Goal: Task Accomplishment & Management: Manage account settings

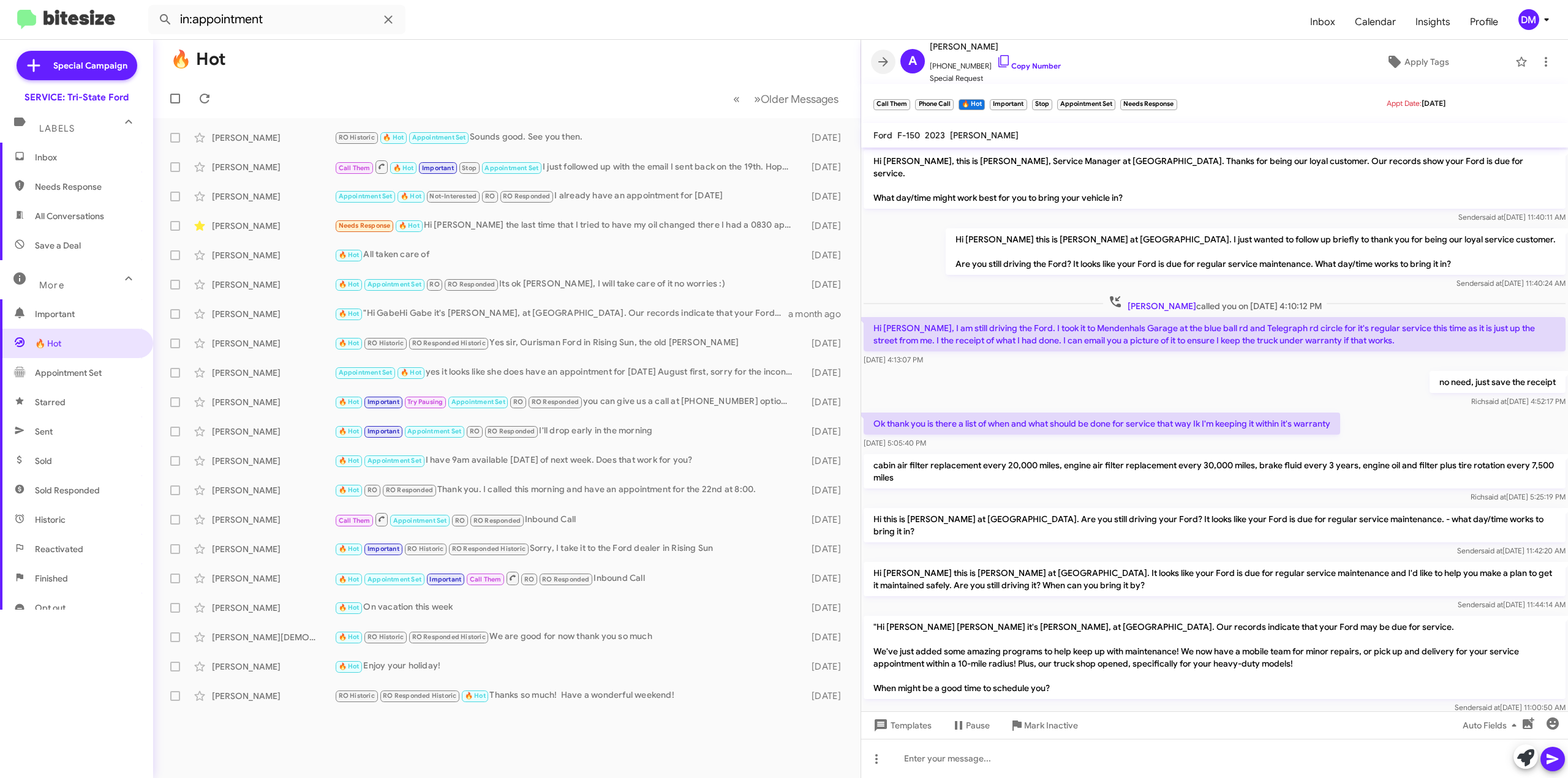
click at [884, 62] on icon at bounding box center [883, 62] width 10 height 9
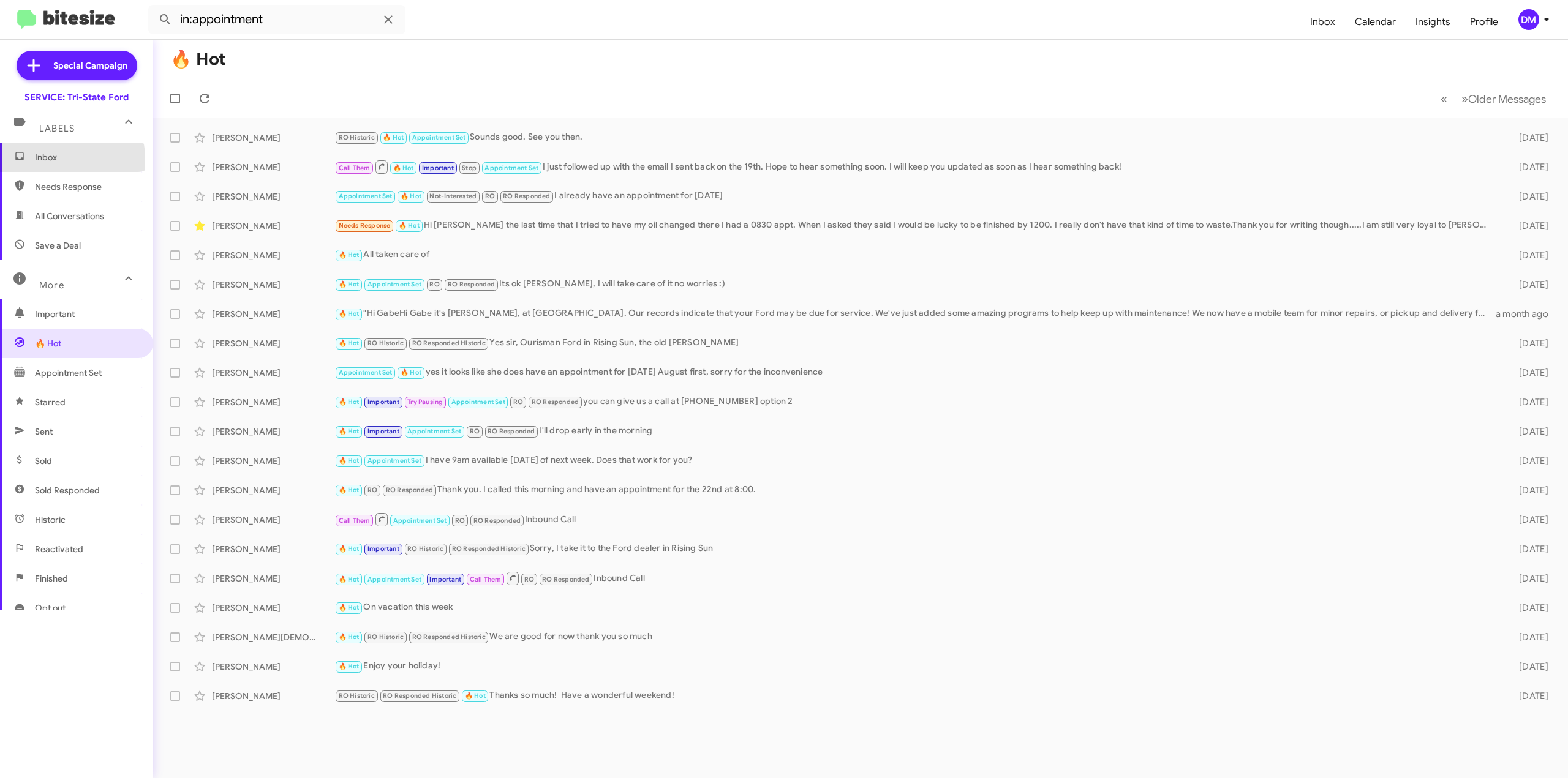
click at [42, 159] on span "Inbox" at bounding box center [86, 157] width 104 height 12
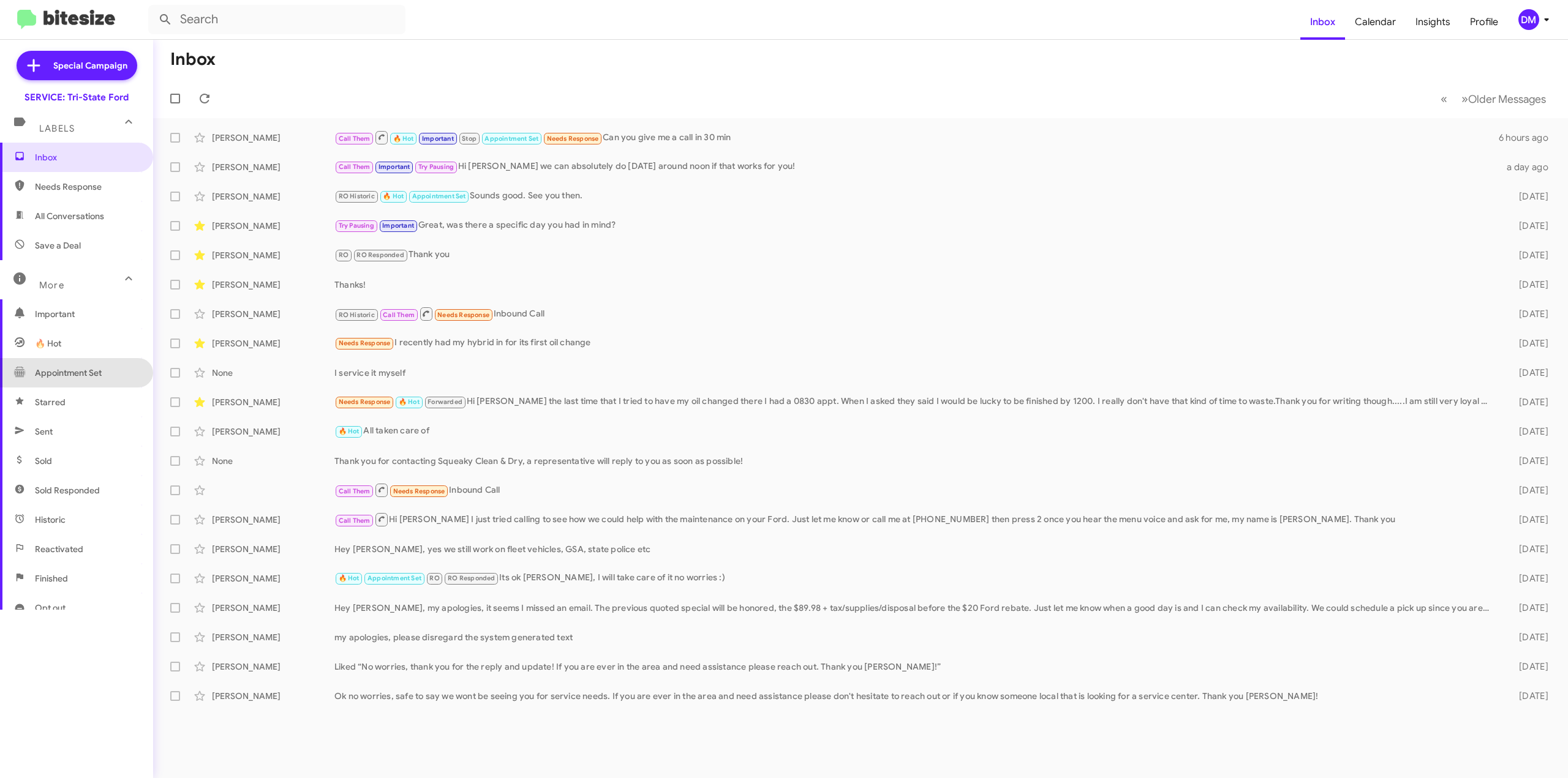
click at [85, 368] on span "Appointment Set" at bounding box center [68, 373] width 67 height 12
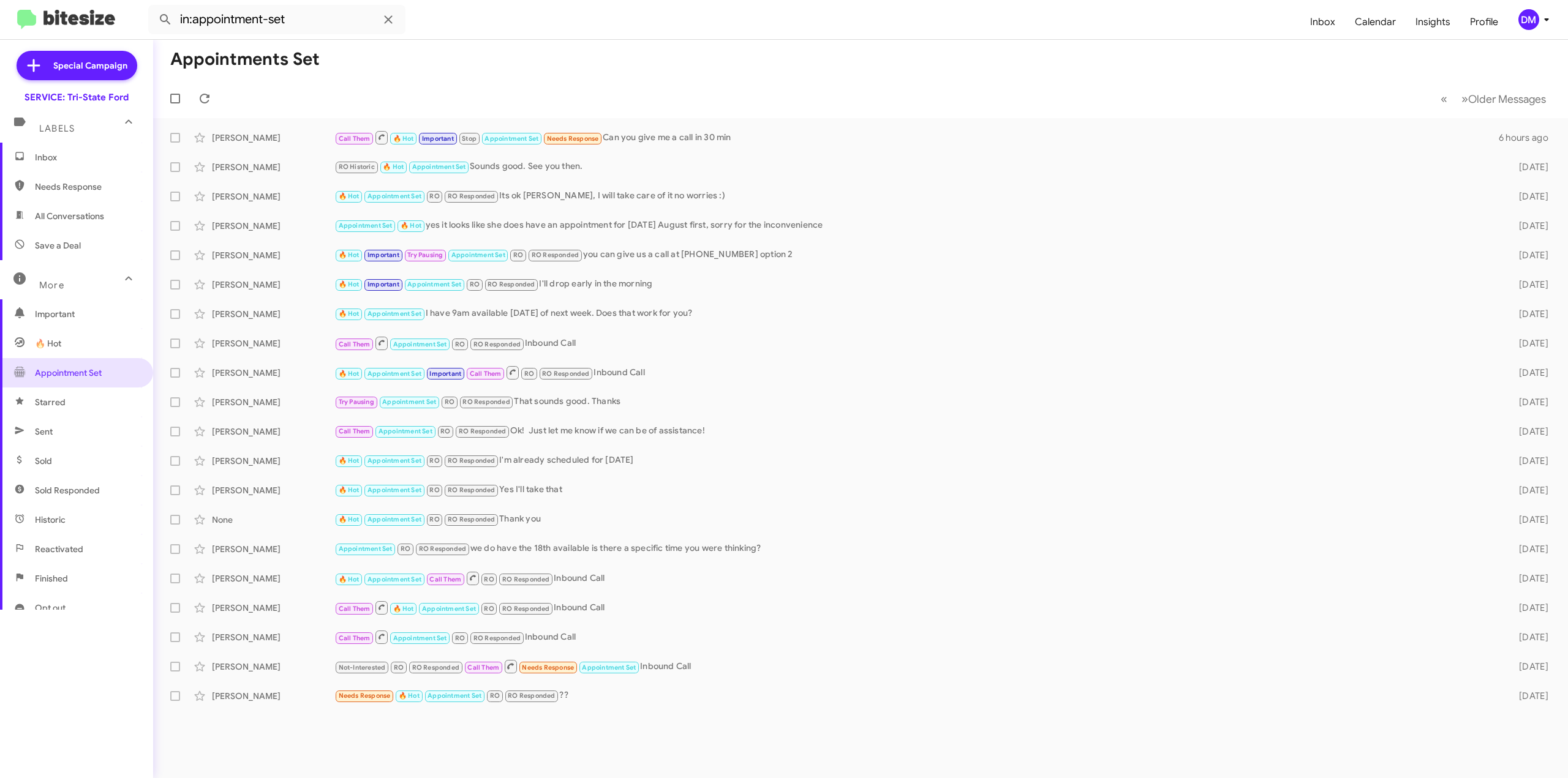
click at [75, 314] on span "Important" at bounding box center [86, 314] width 104 height 12
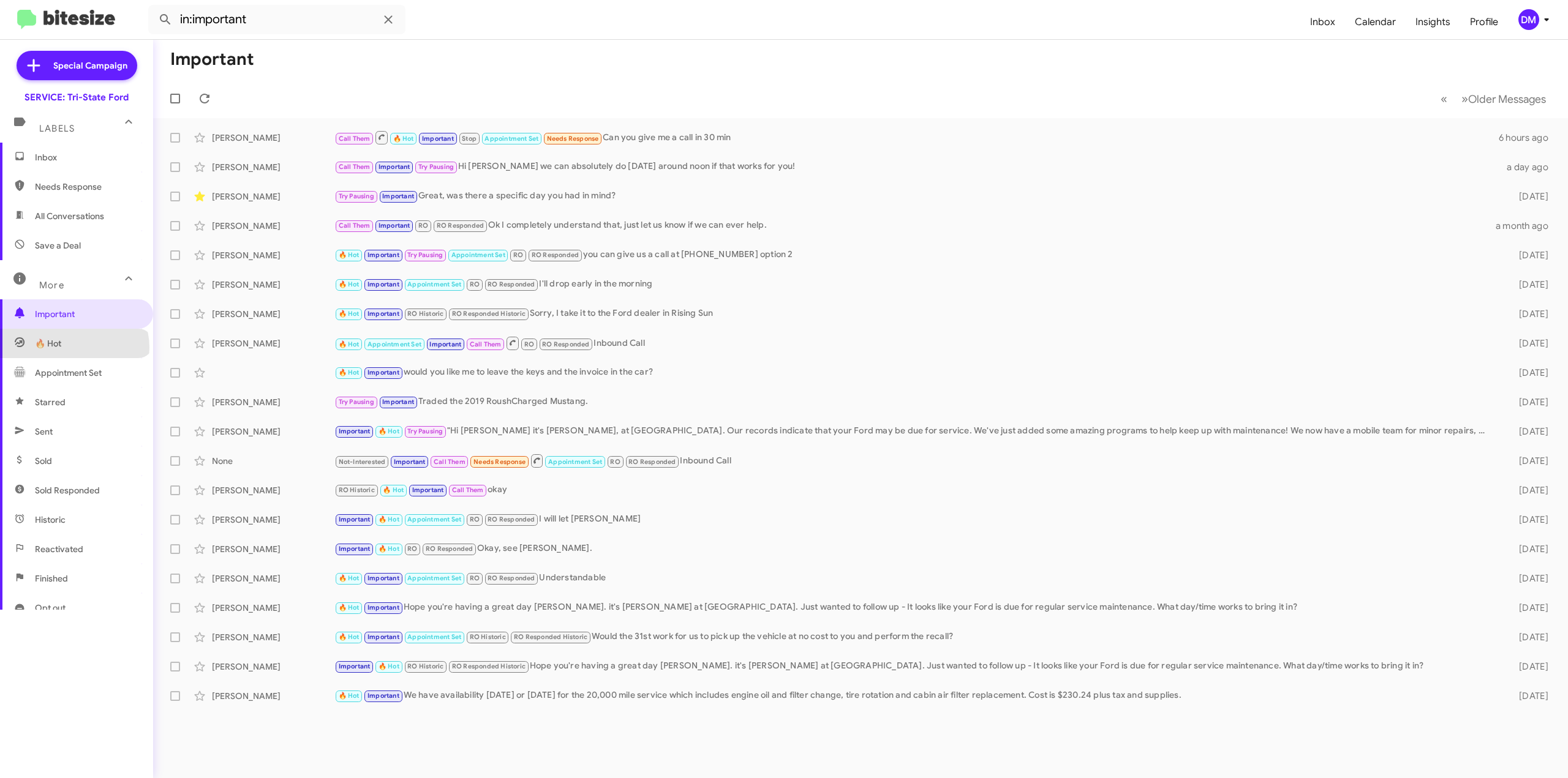
click at [73, 348] on span "🔥 Hot" at bounding box center [76, 343] width 153 height 29
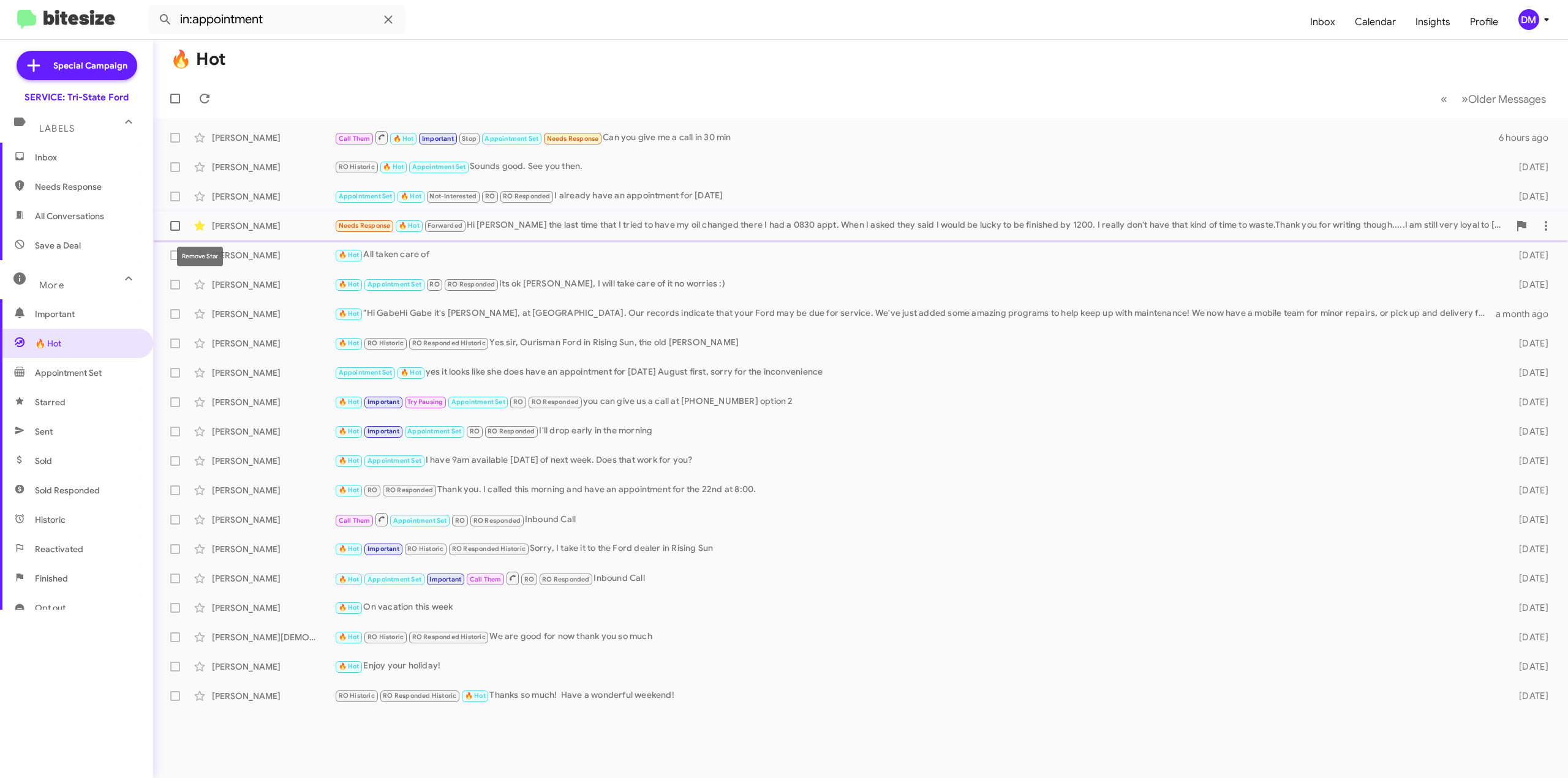
click at [204, 227] on icon at bounding box center [199, 226] width 15 height 15
click at [64, 426] on span "Sent" at bounding box center [76, 432] width 153 height 29
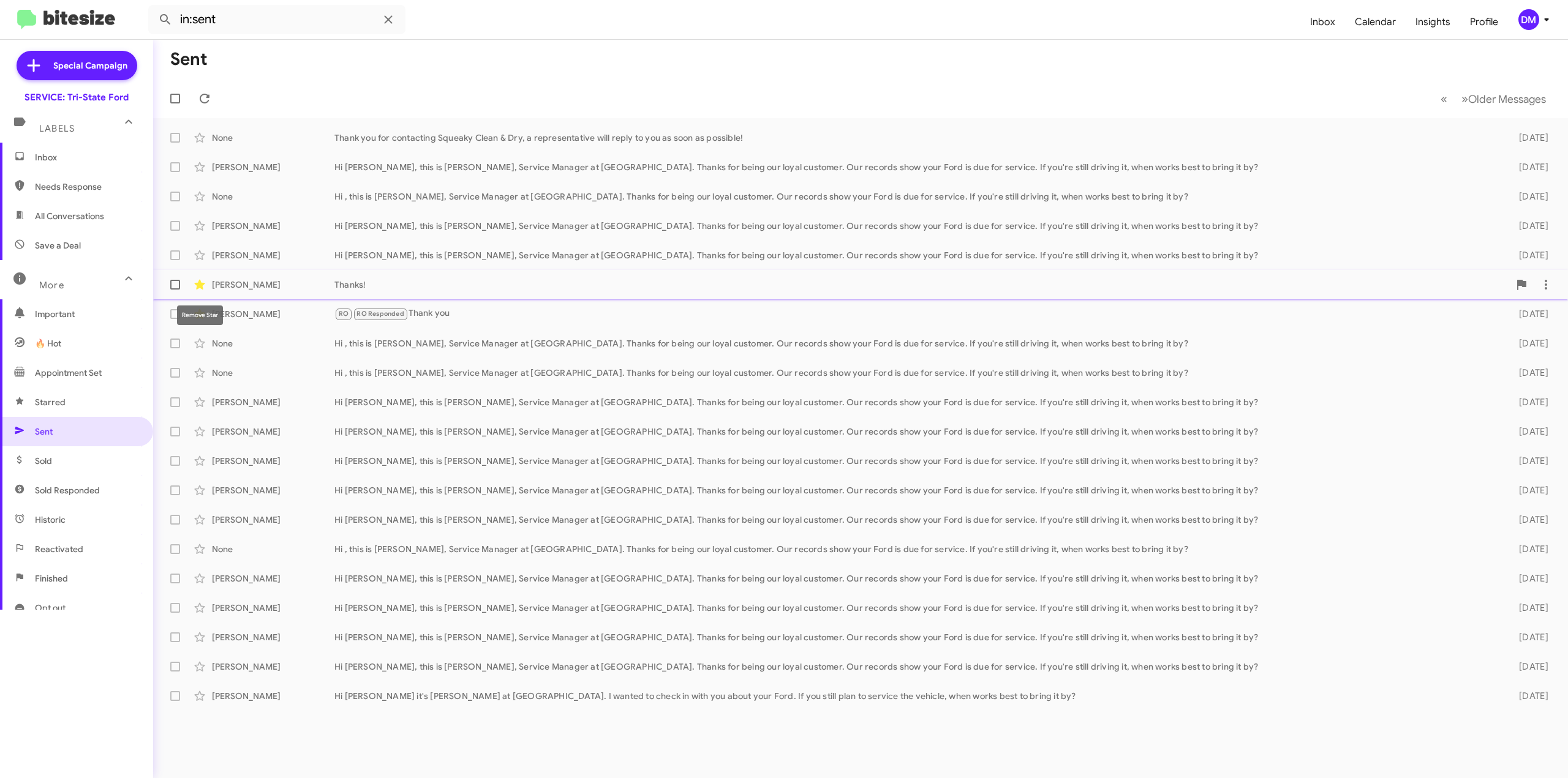
click at [201, 287] on icon at bounding box center [200, 285] width 11 height 10
click at [194, 316] on icon at bounding box center [199, 314] width 15 height 15
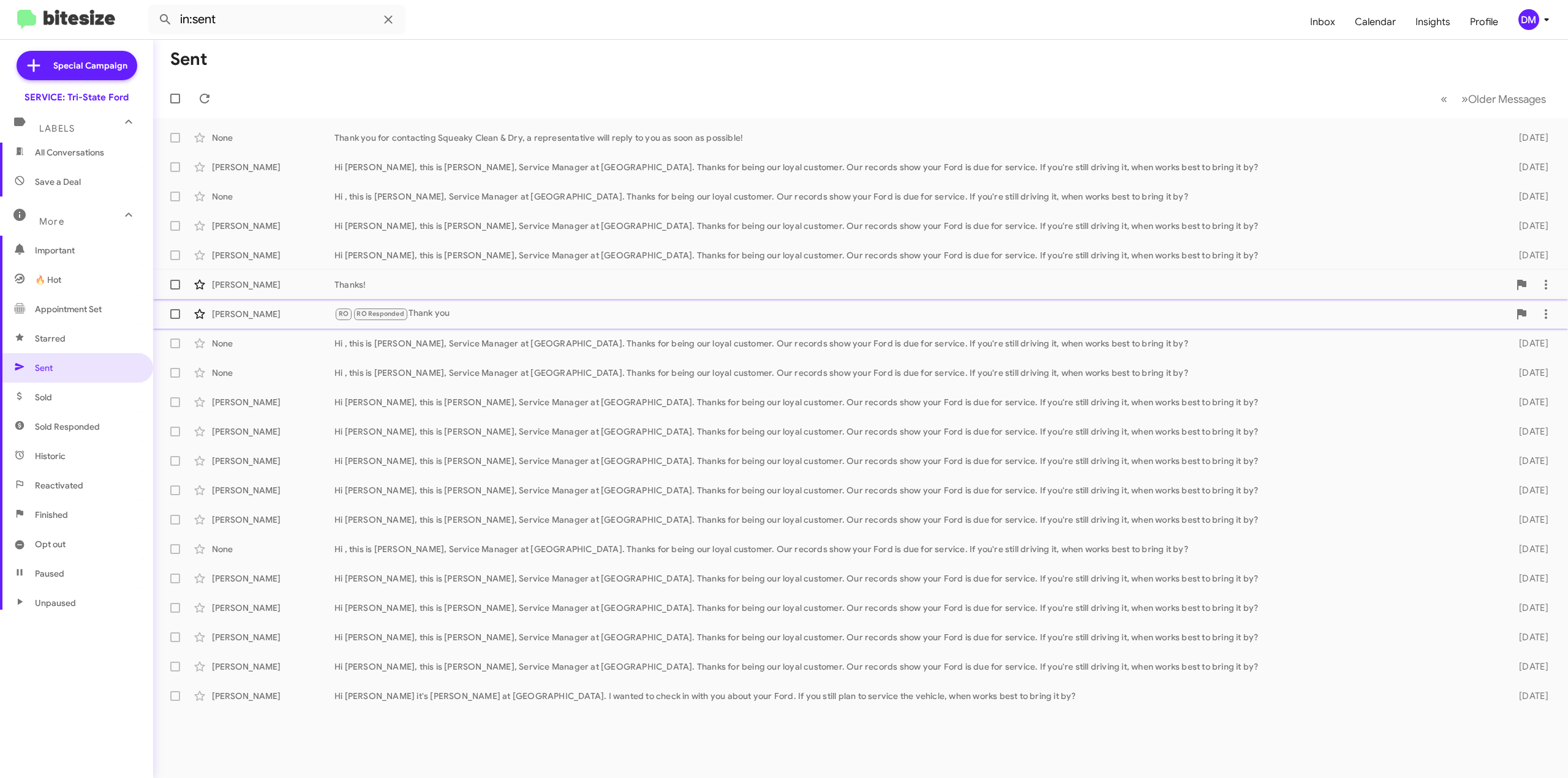
scroll to position [111, 0]
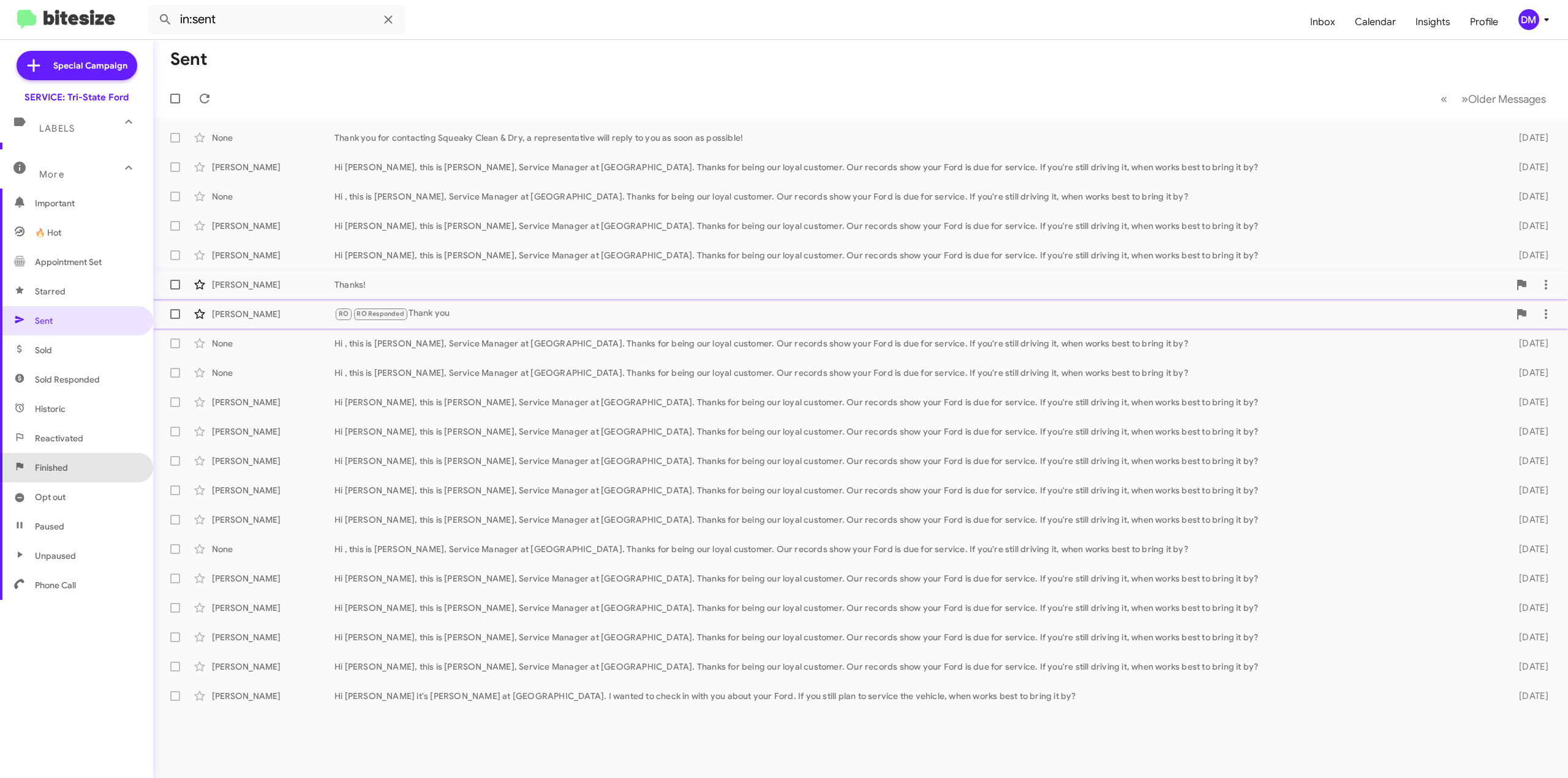
click at [88, 472] on span "Finished" at bounding box center [76, 468] width 153 height 29
type input "in:finished"
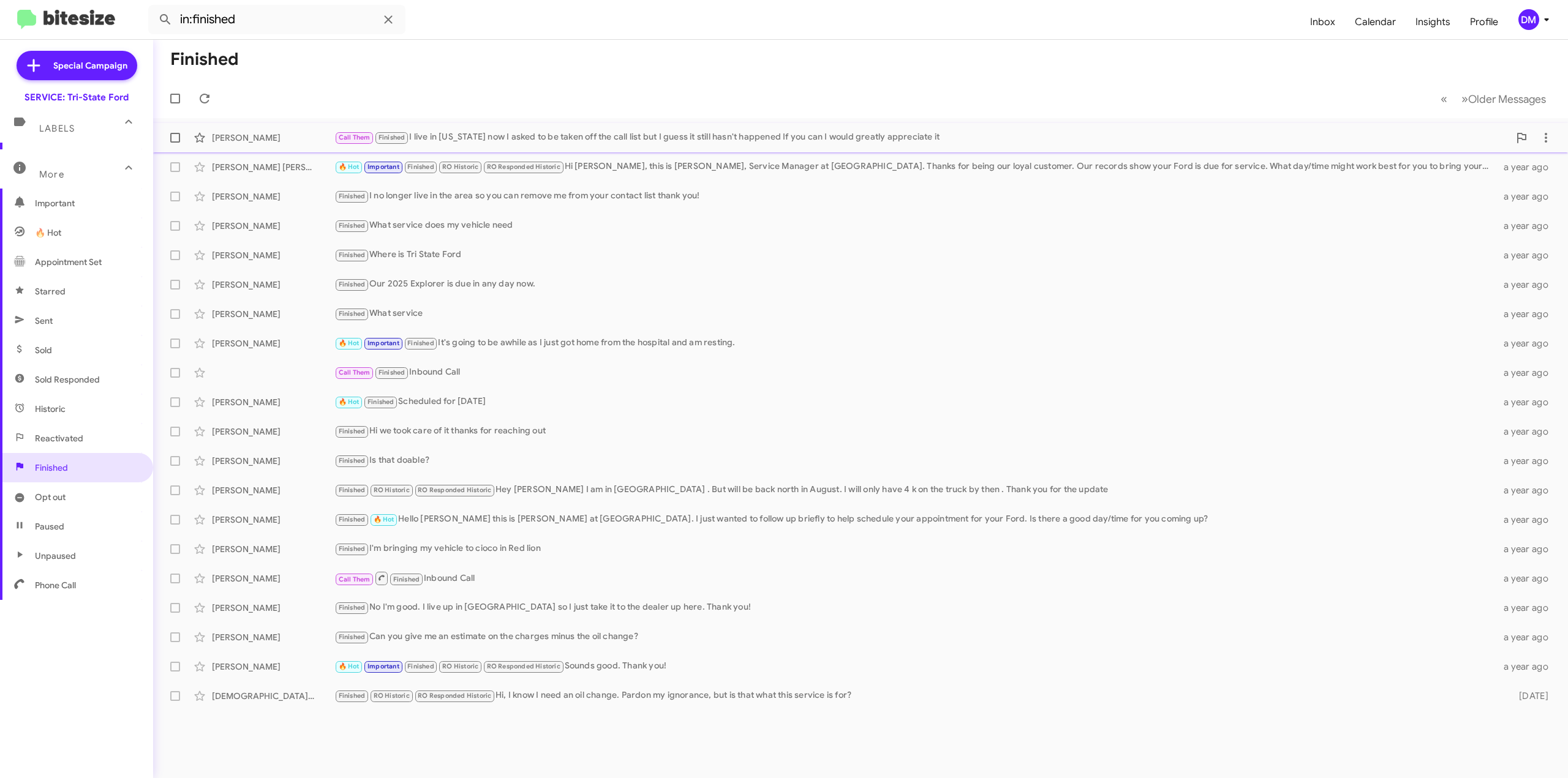
click at [534, 140] on div "Call Them Finished I live in [US_STATE] now I asked to be taken off the call li…" at bounding box center [922, 137] width 1175 height 14
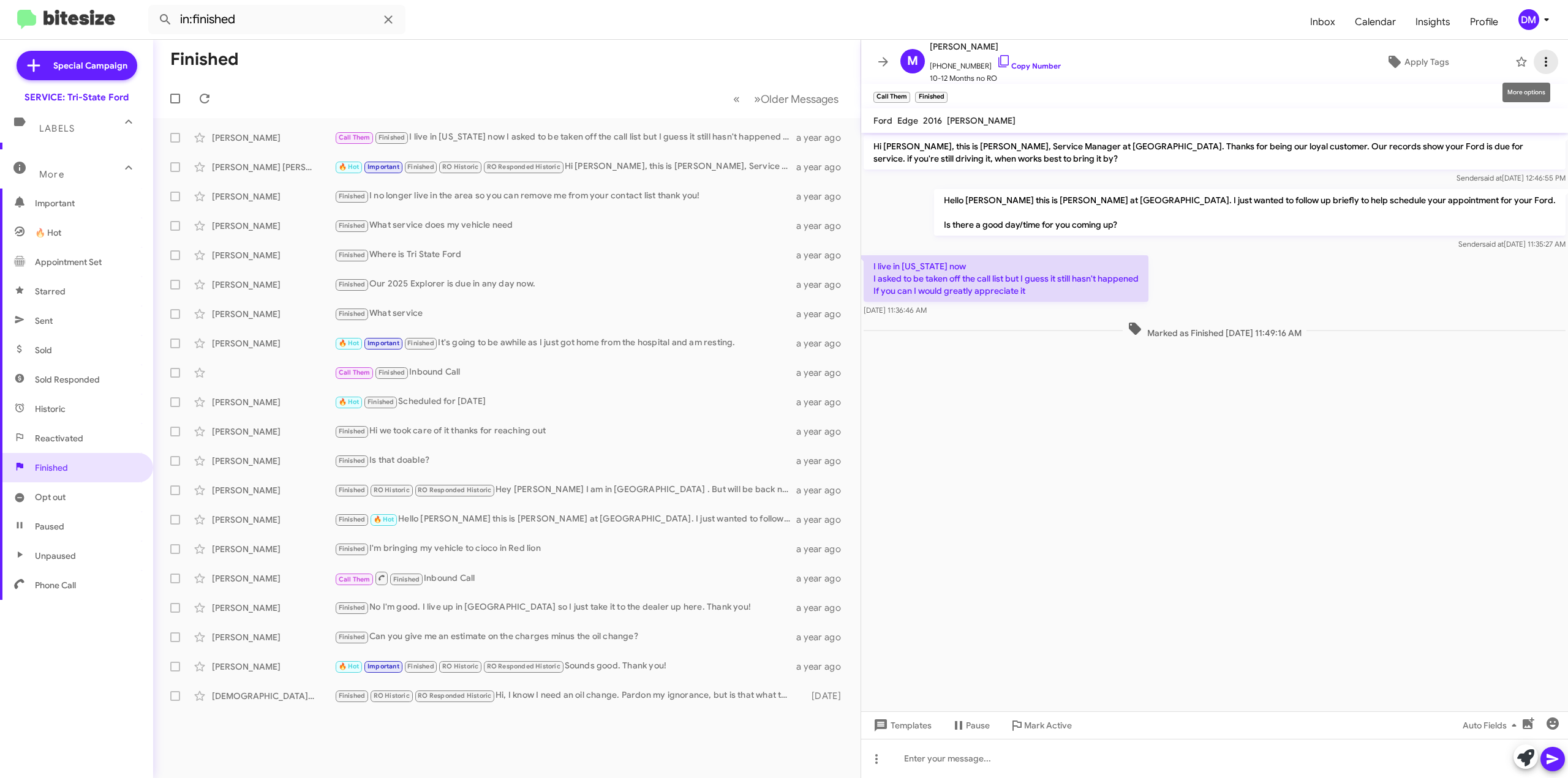
click at [1540, 58] on icon at bounding box center [1546, 62] width 15 height 15
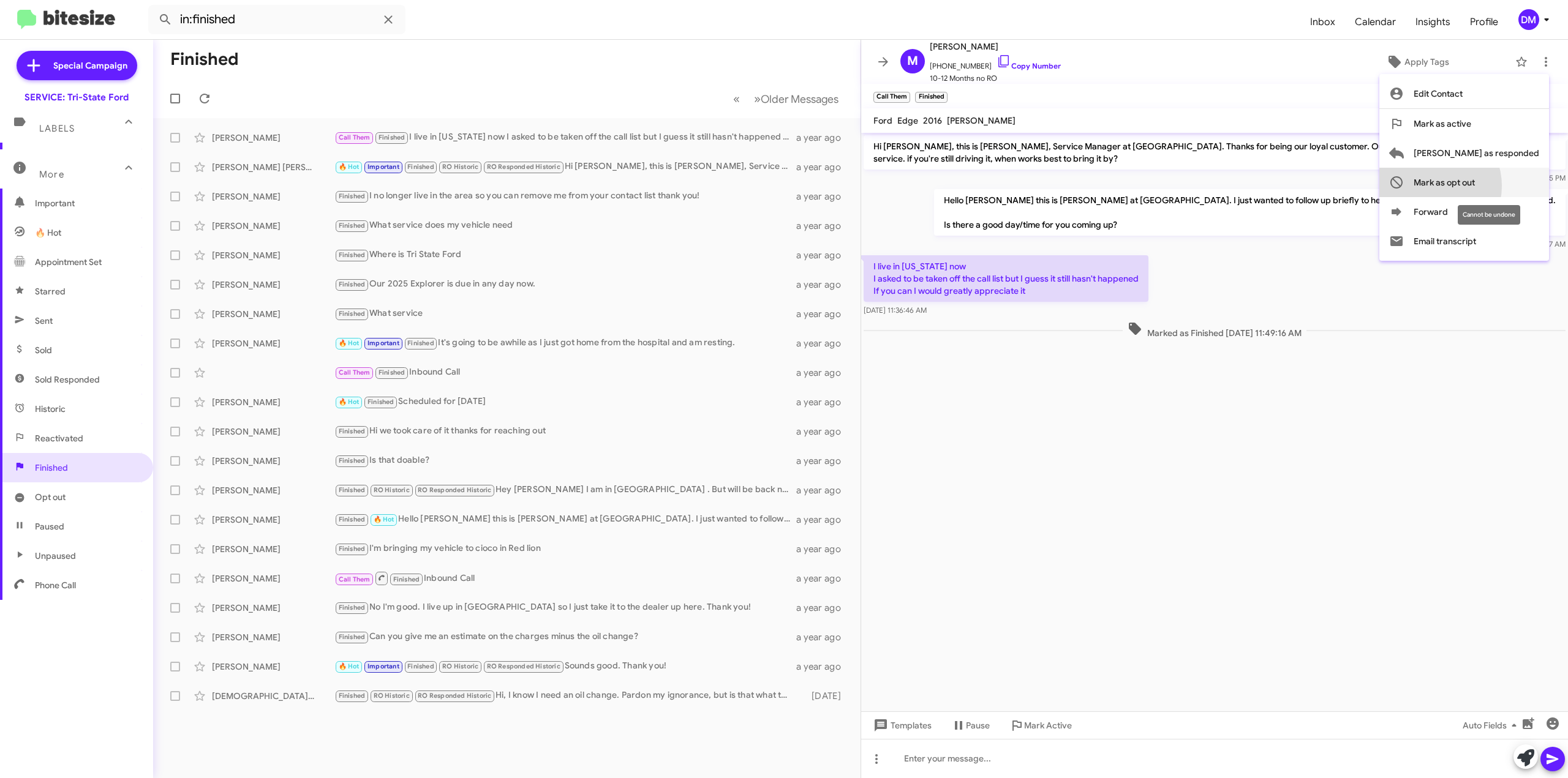
click at [1475, 186] on span "Mark as opt out" at bounding box center [1444, 183] width 61 height 29
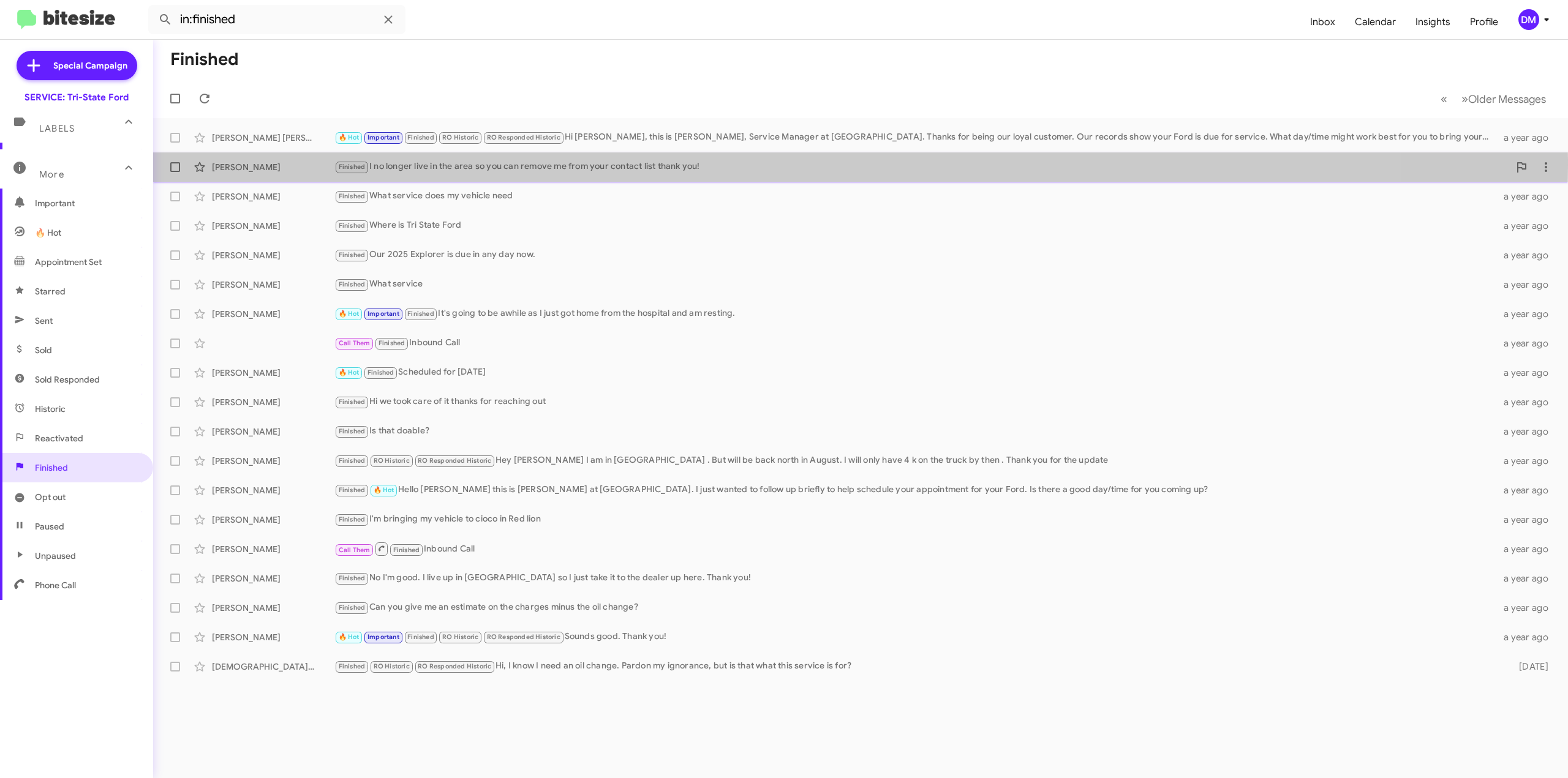
click at [629, 164] on div "Finished I no longer live in the area so you can remove me from your contact li…" at bounding box center [922, 167] width 1175 height 14
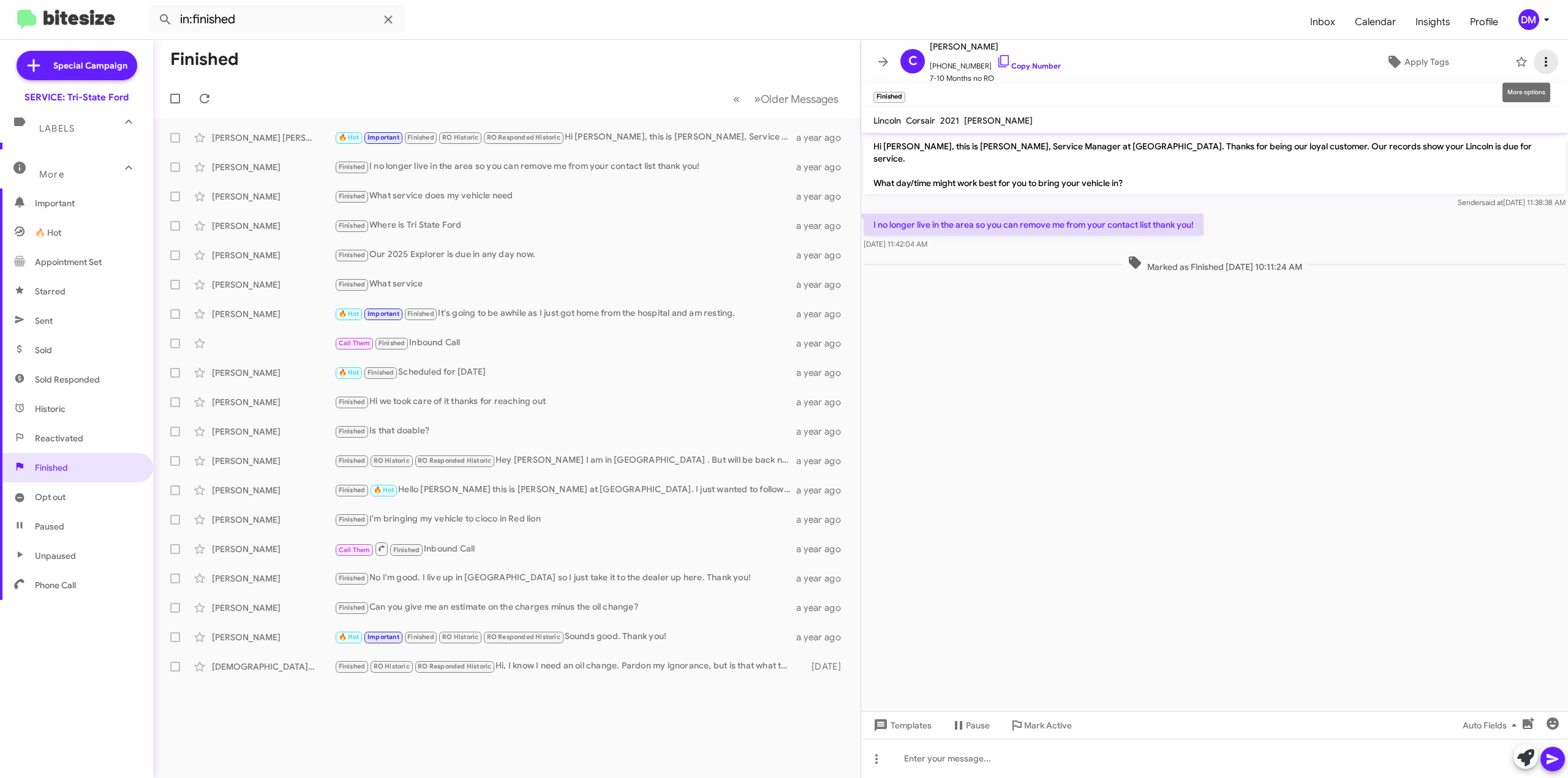
click at [1545, 58] on icon at bounding box center [1546, 62] width 2 height 10
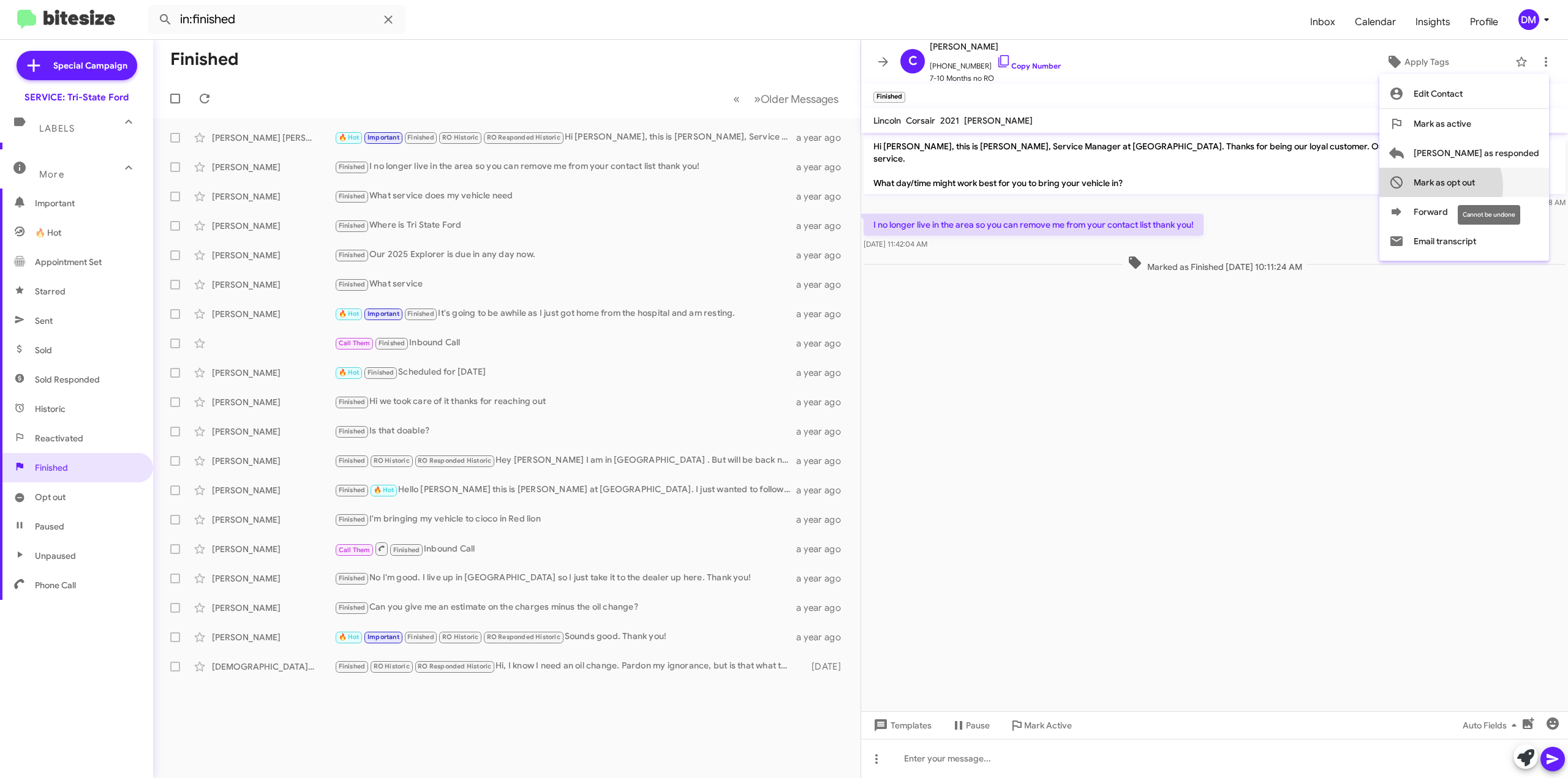
click at [1475, 186] on span "Mark as opt out" at bounding box center [1444, 183] width 61 height 29
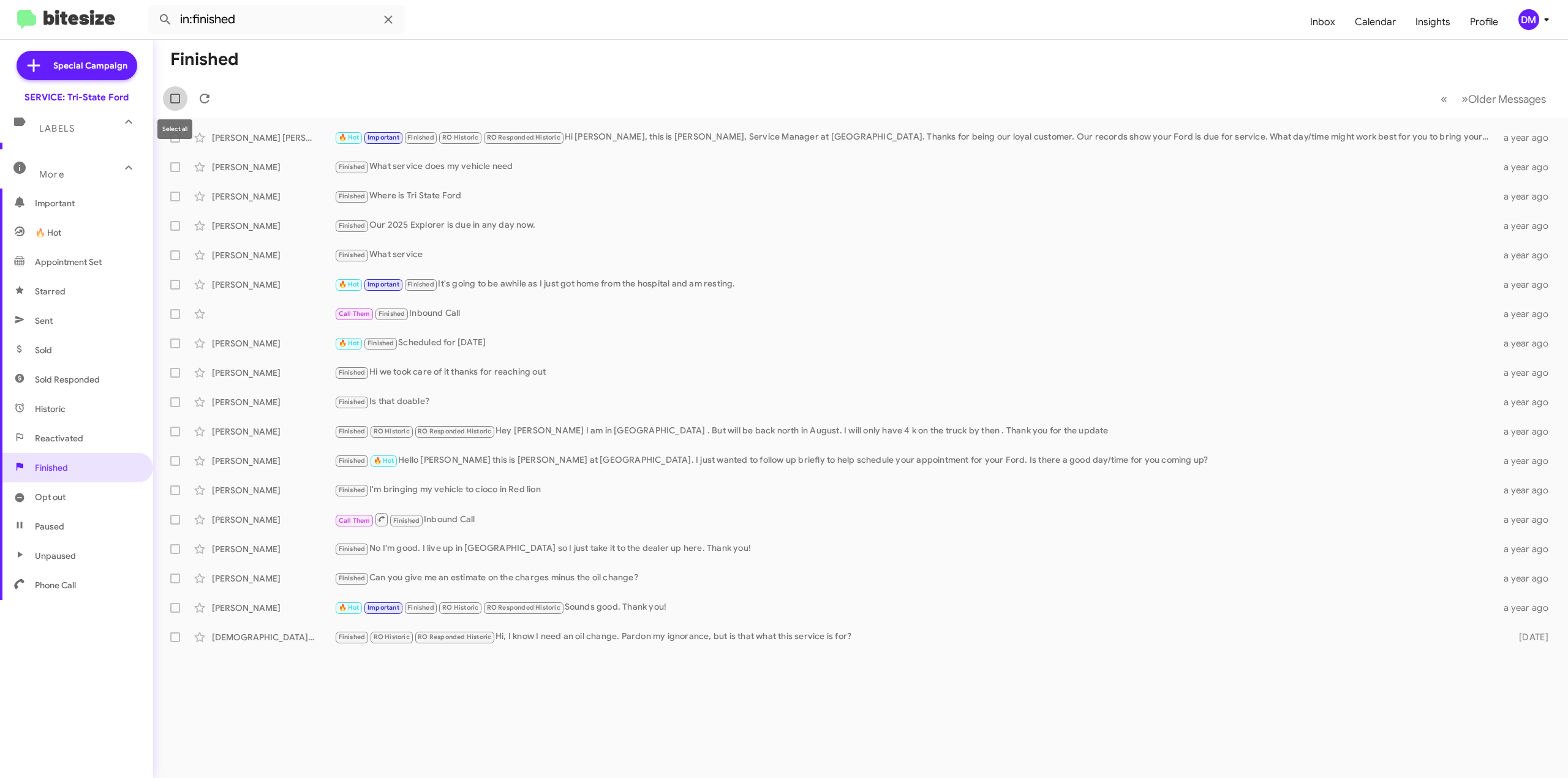
click at [177, 97] on span at bounding box center [175, 99] width 10 height 10
click at [175, 103] on input "checkbox" at bounding box center [174, 103] width 1 height 1
checkbox input "true"
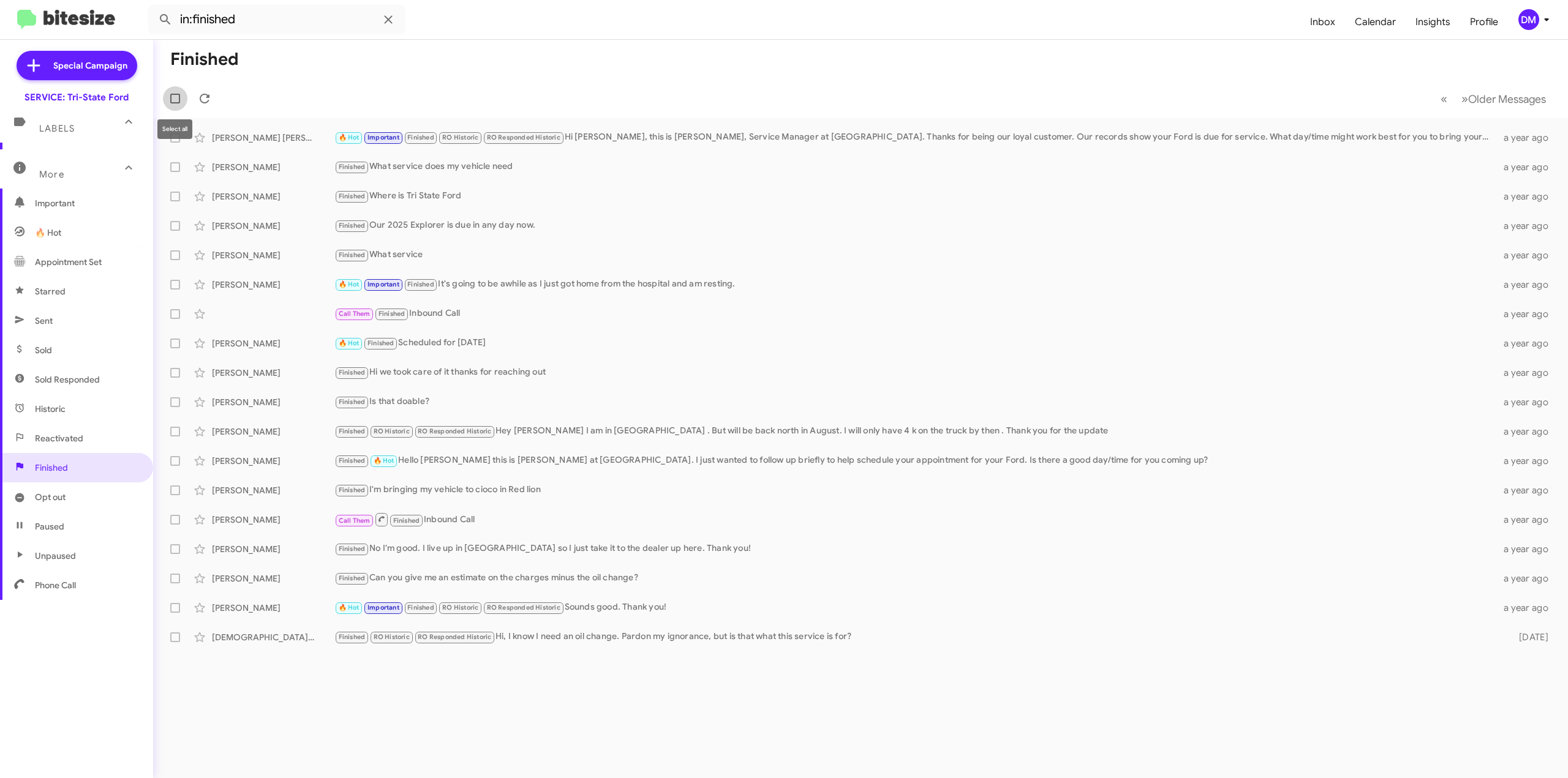
checkbox input "true"
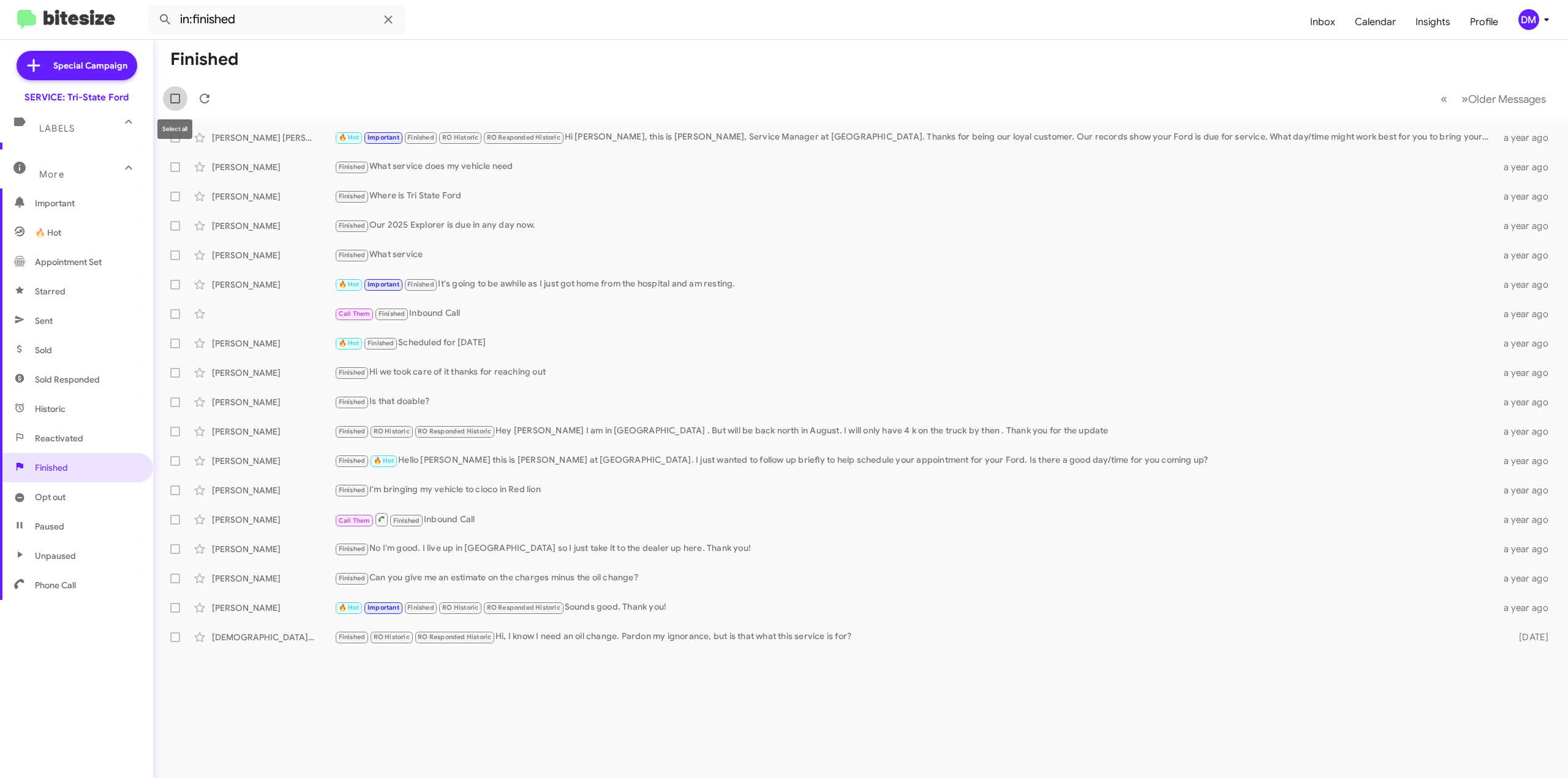
checkbox input "true"
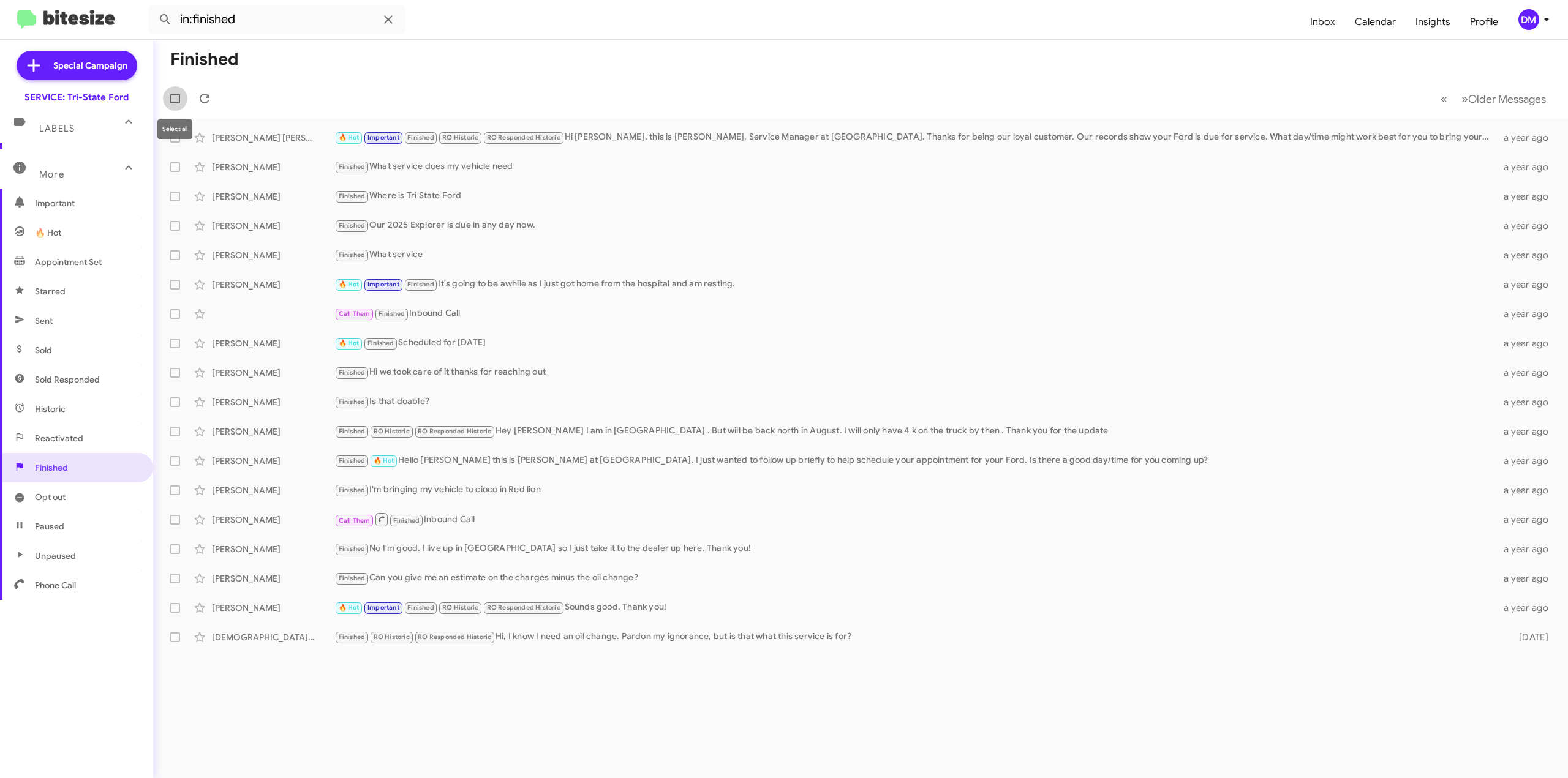
checkbox input "true"
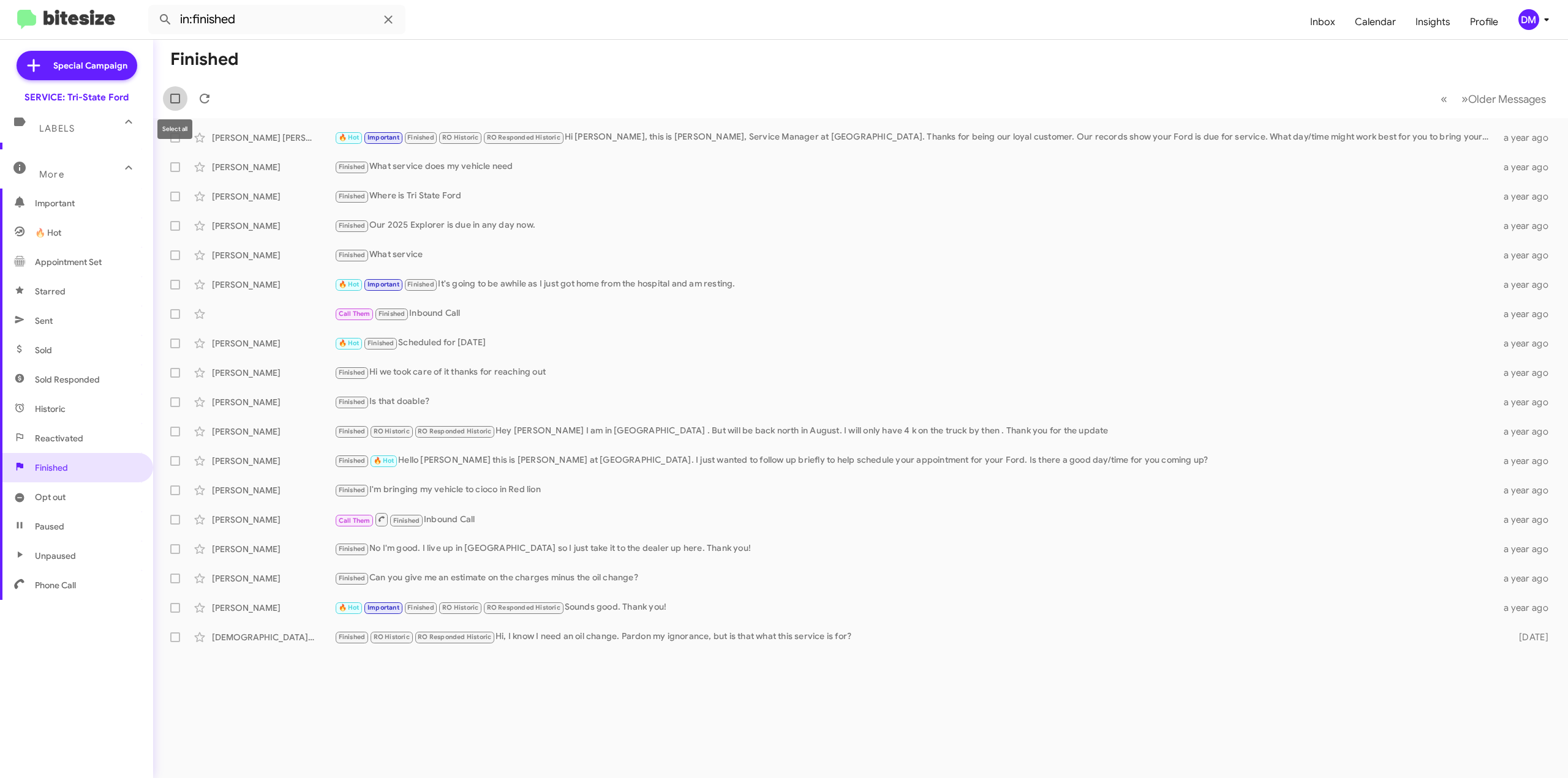
checkbox input "true"
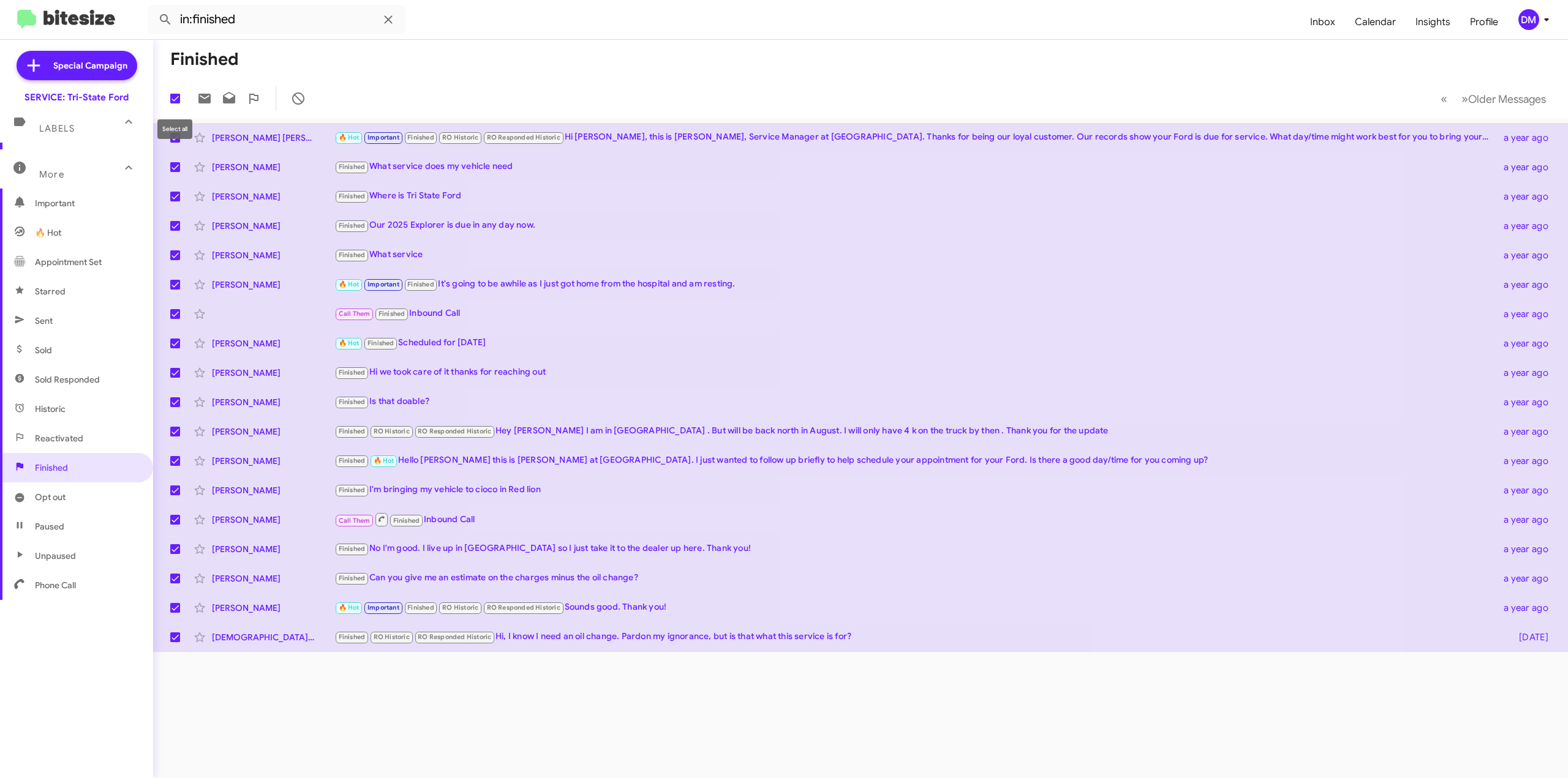
click at [177, 99] on span at bounding box center [175, 99] width 10 height 10
click at [175, 103] on input "checkbox" at bounding box center [174, 103] width 1 height 1
checkbox input "false"
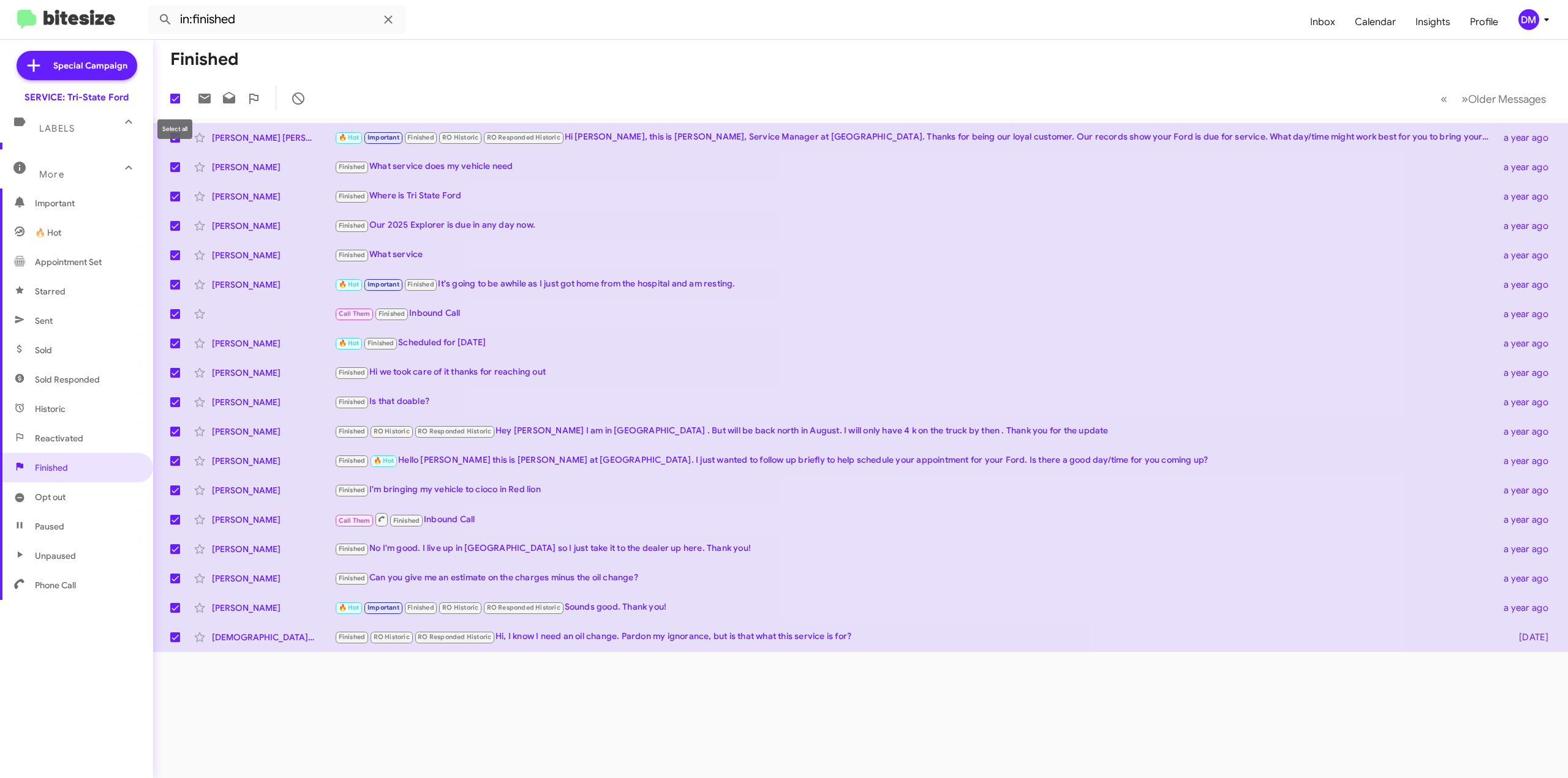
checkbox input "false"
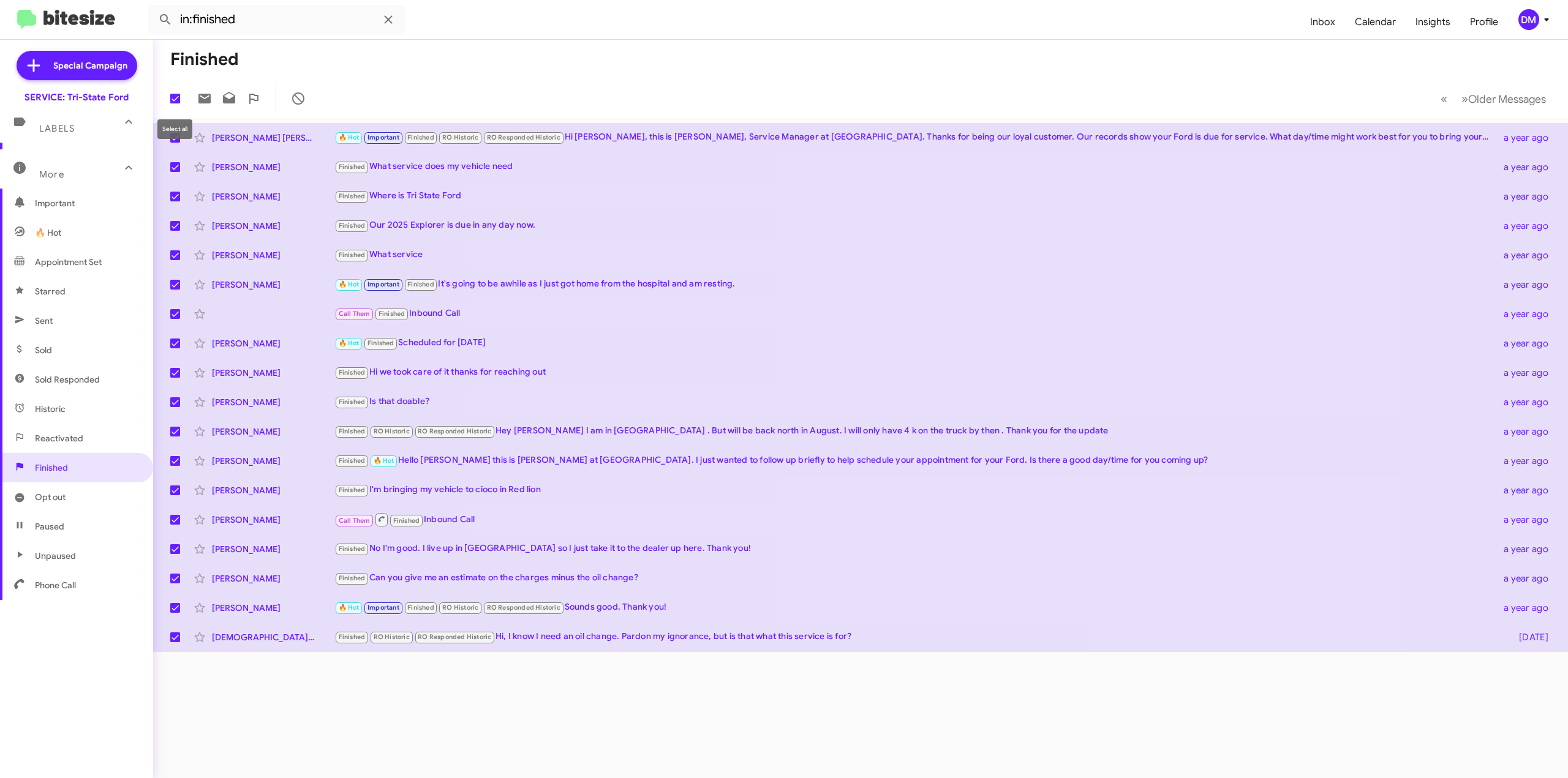
checkbox input "false"
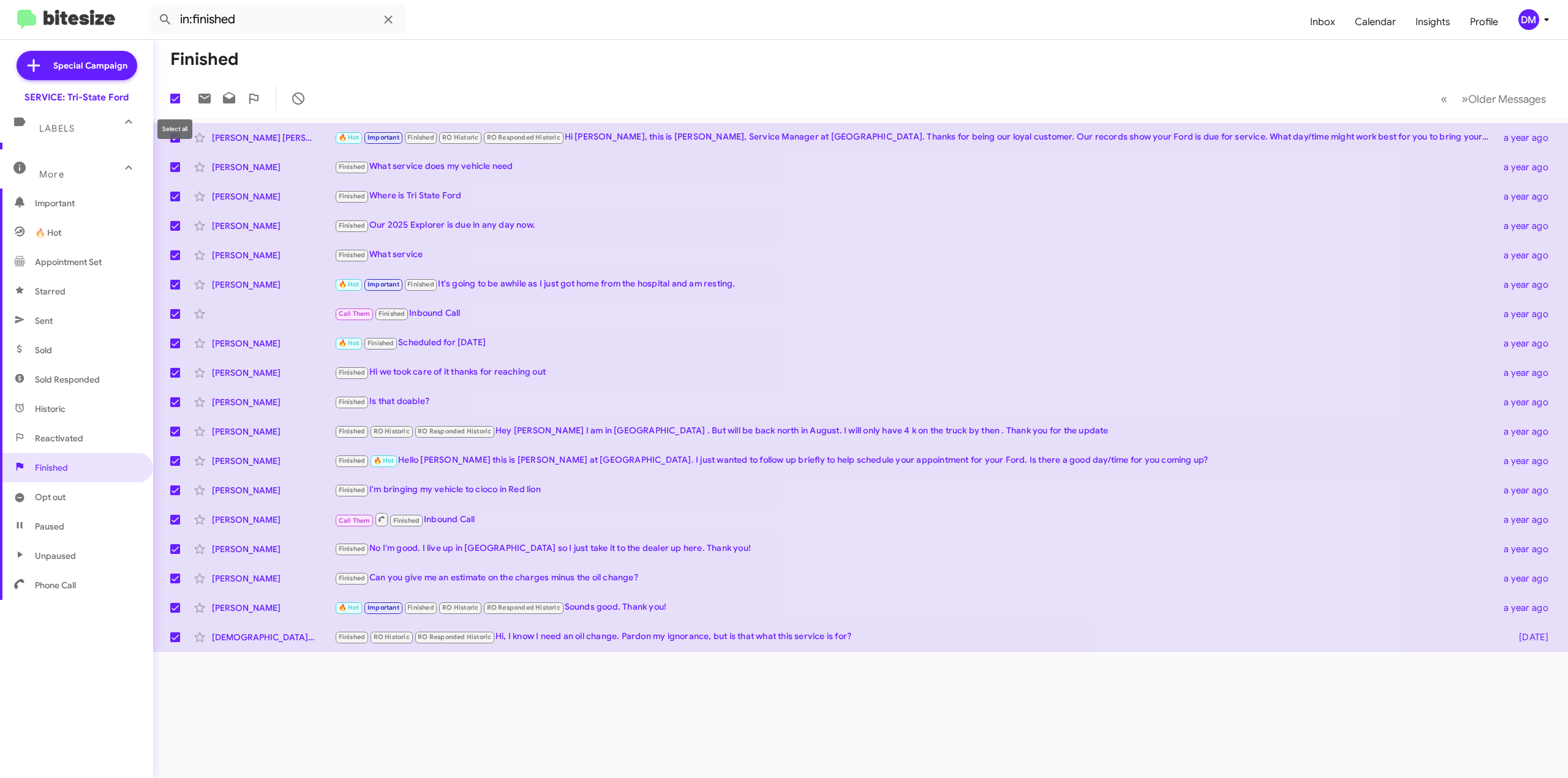
checkbox input "false"
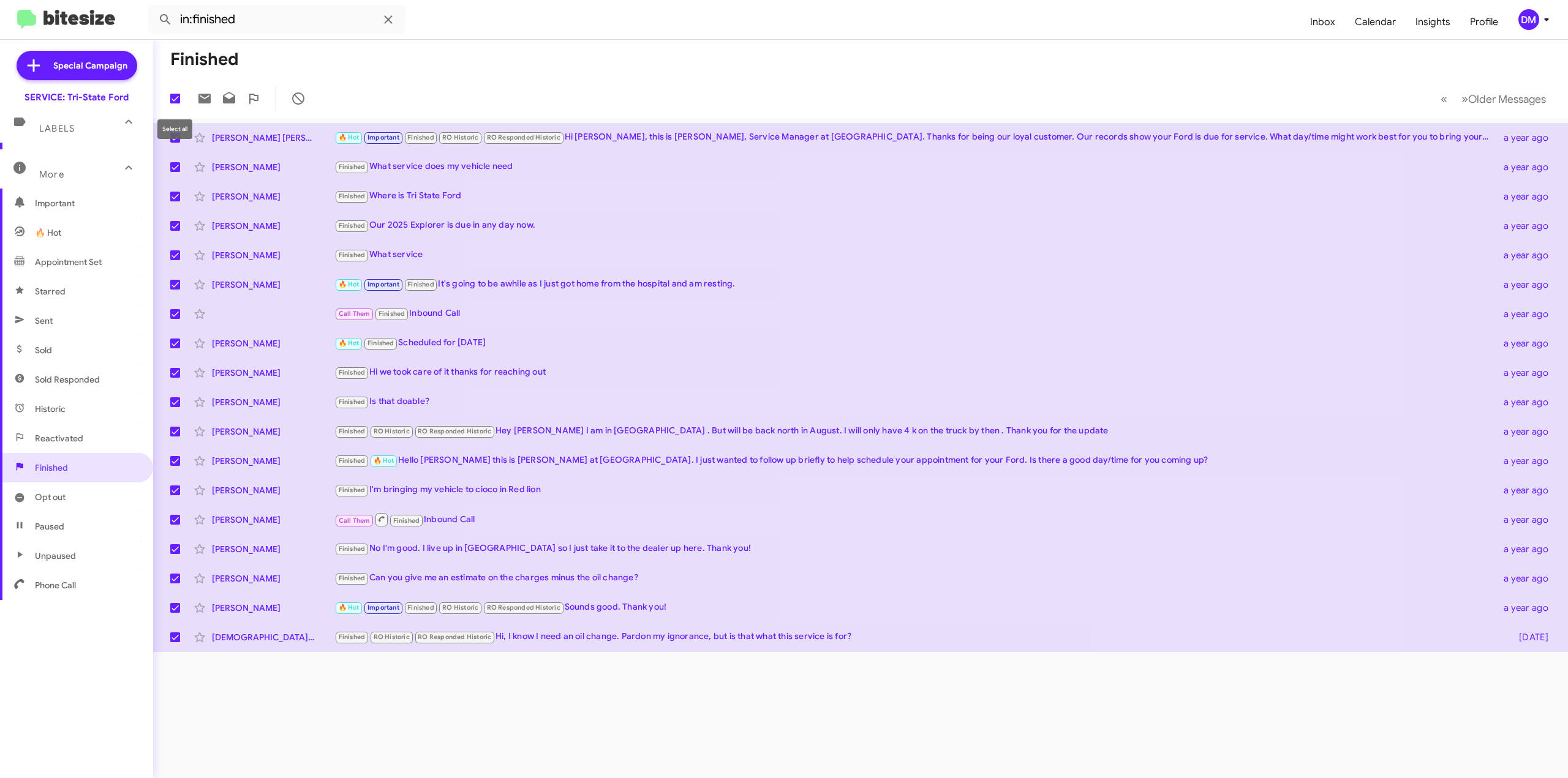
checkbox input "false"
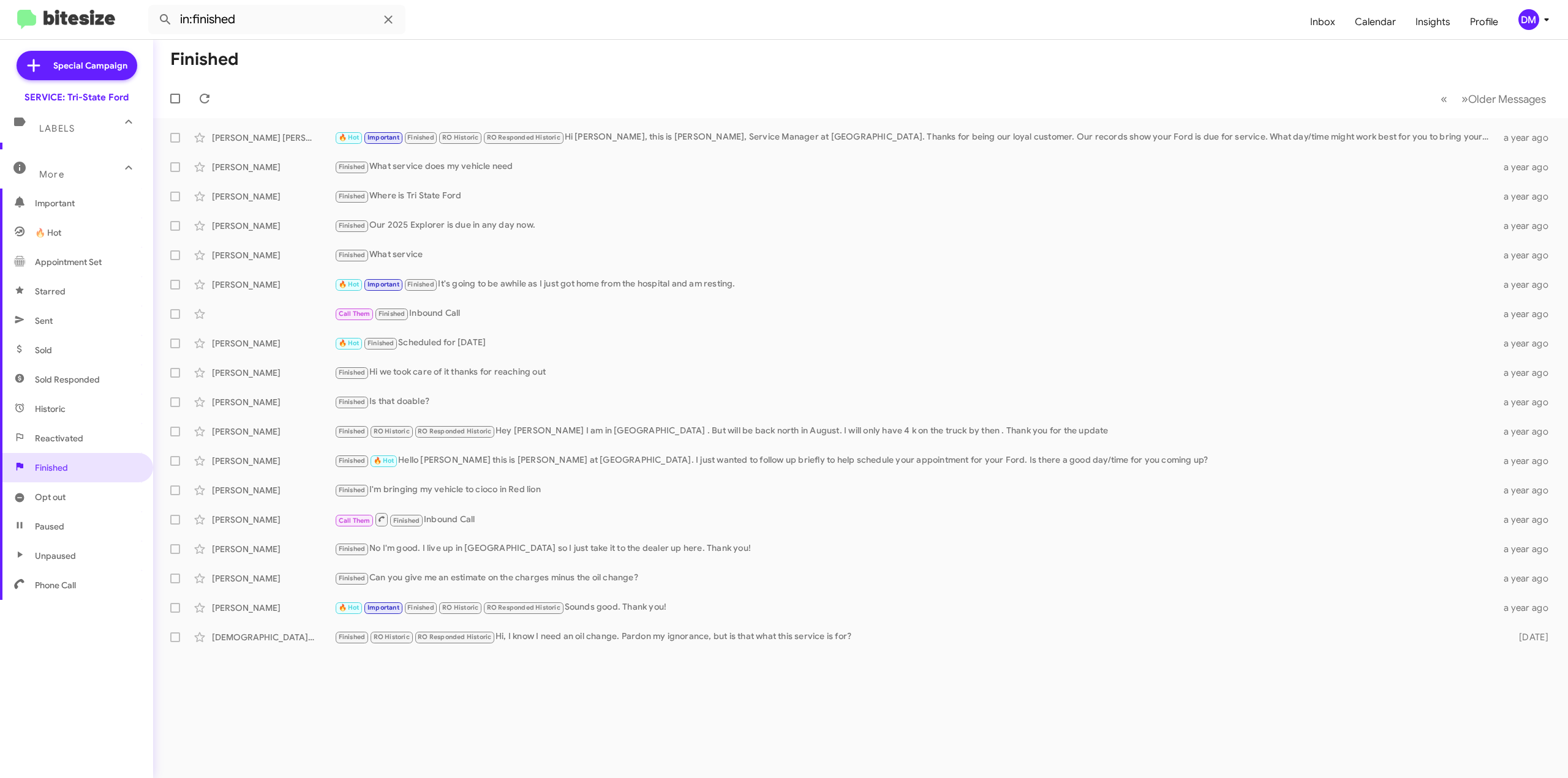
click at [58, 499] on span "Opt out" at bounding box center [50, 497] width 31 height 12
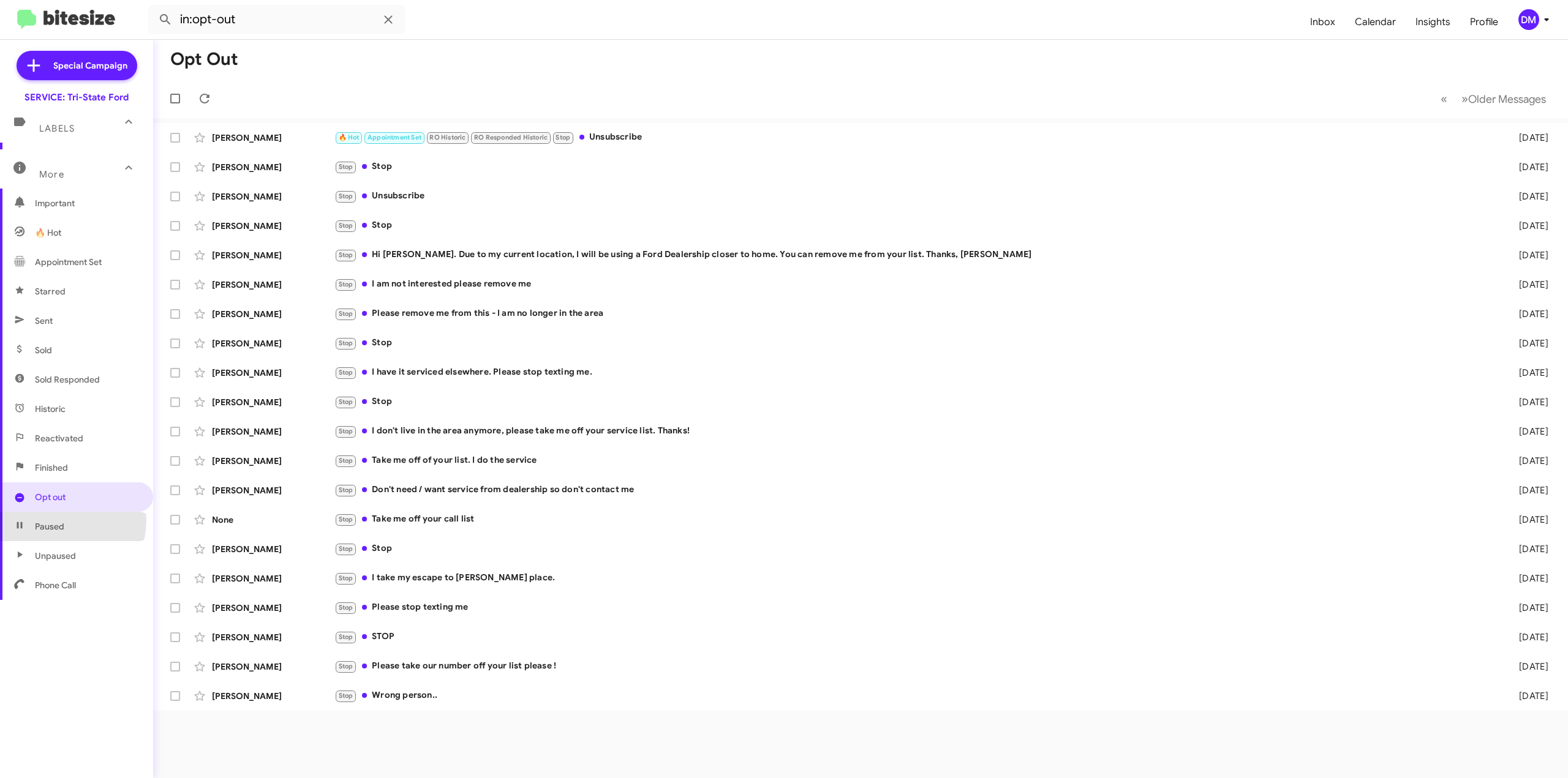
click at [53, 520] on span "Paused" at bounding box center [49, 527] width 29 height 12
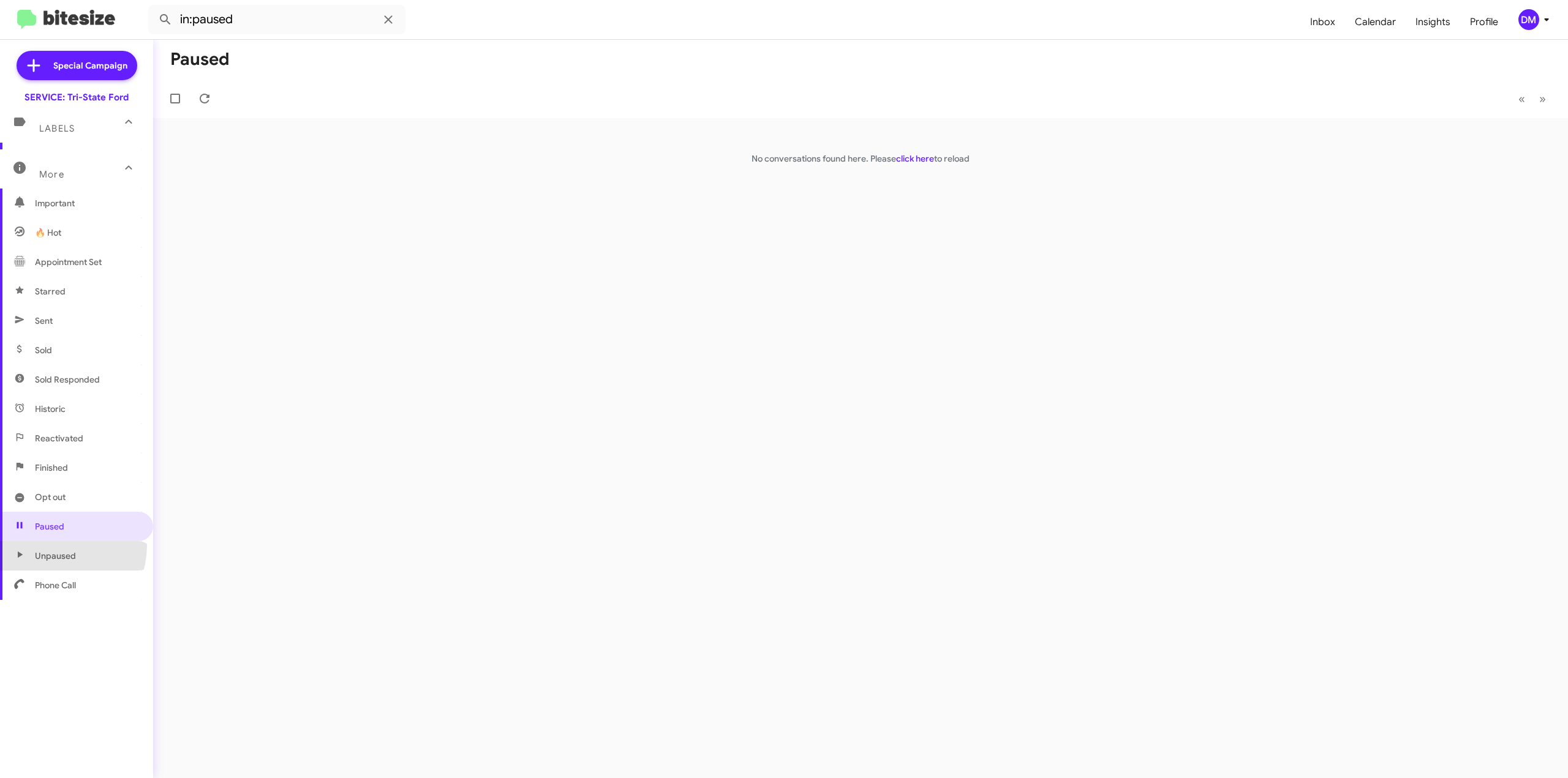
click at [52, 545] on span "Unpaused" at bounding box center [76, 556] width 153 height 29
click at [46, 581] on span "Phone Call" at bounding box center [55, 585] width 41 height 12
type input "in:phone-call"
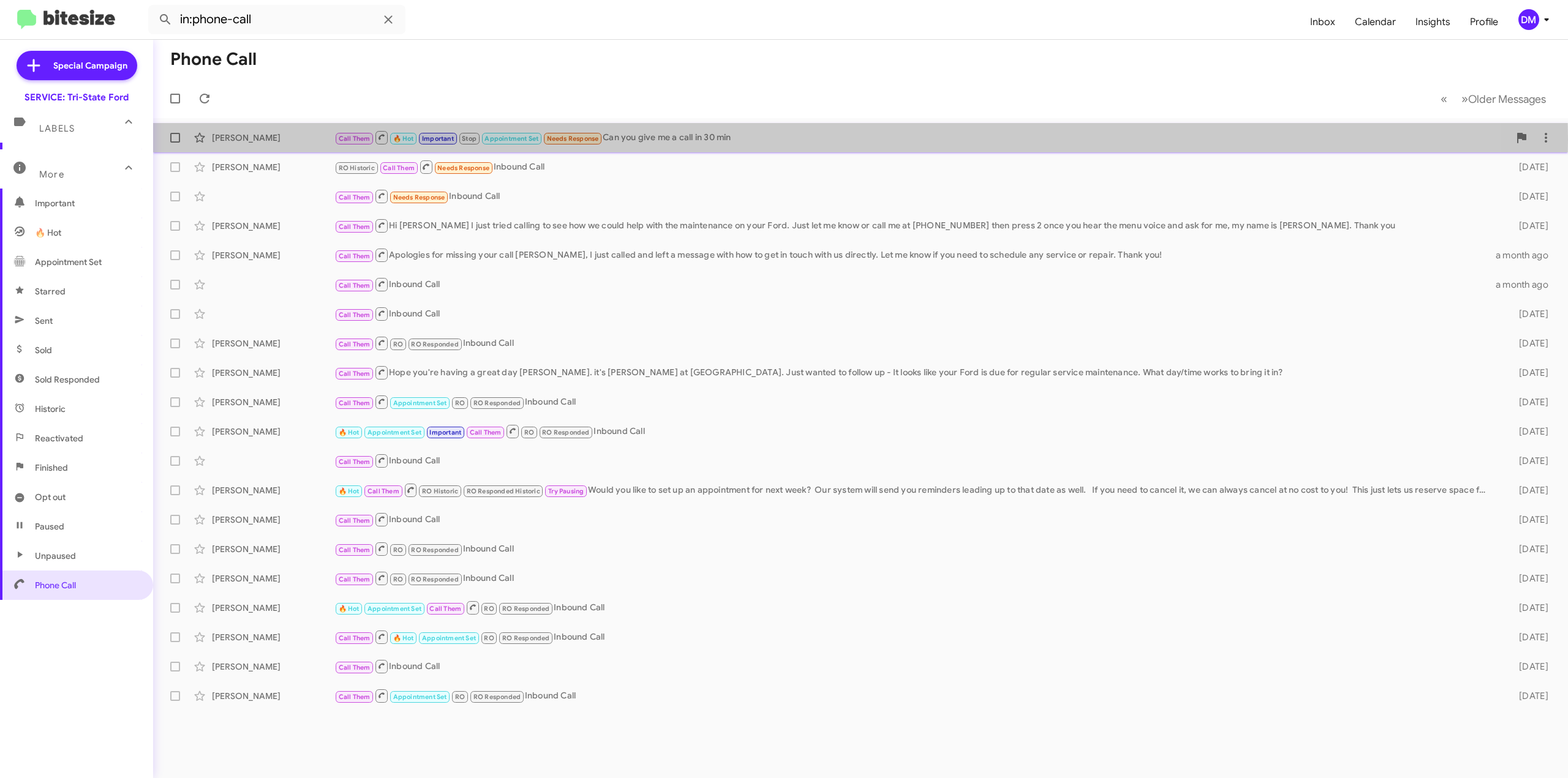
click at [679, 139] on div "Call Them 🔥 Hot Important Stop Appointment Set Needs Response Can you give me a…" at bounding box center [922, 137] width 1175 height 15
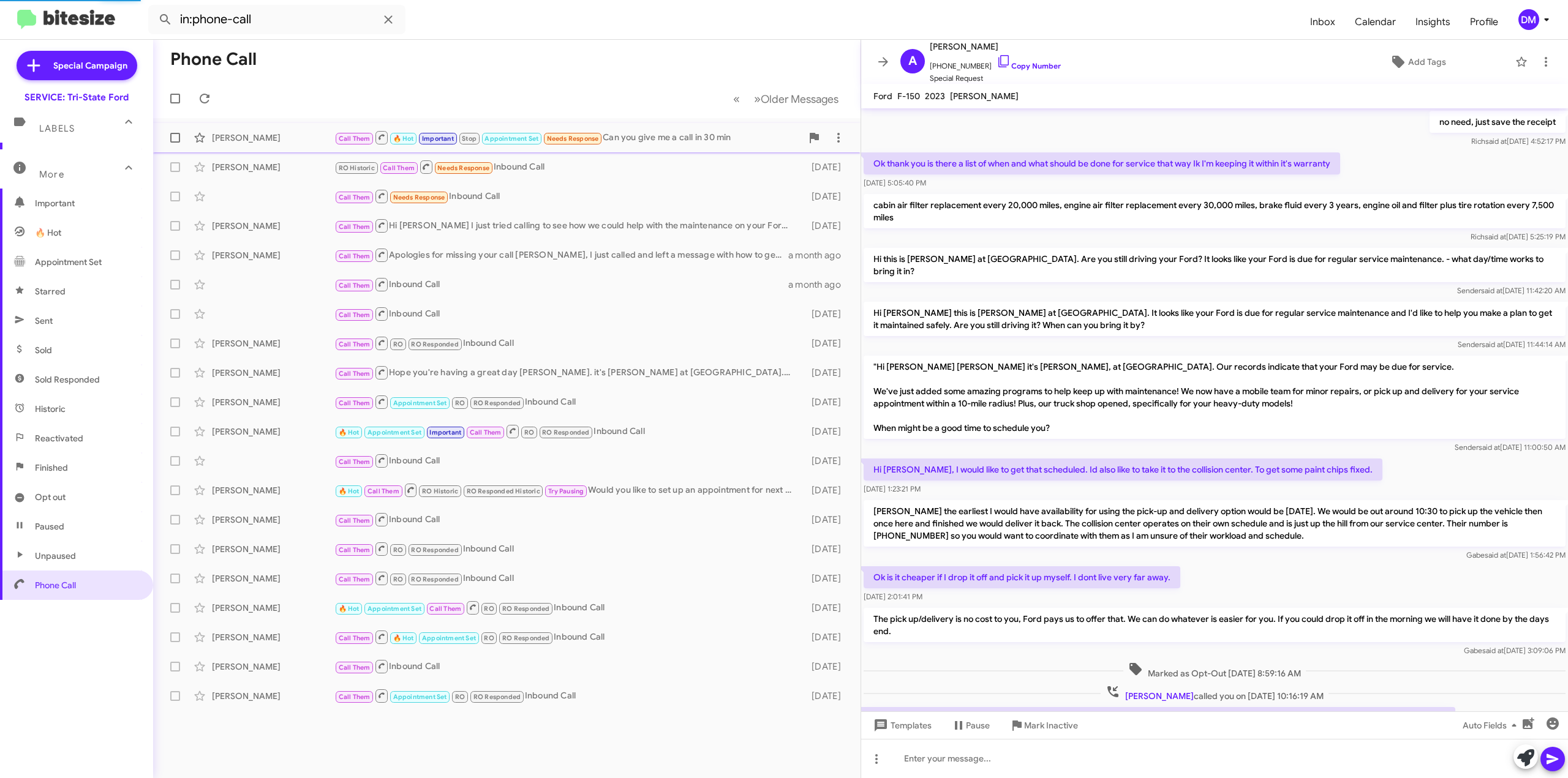
scroll to position [381, 0]
